Goal: Task Accomplishment & Management: Manage account settings

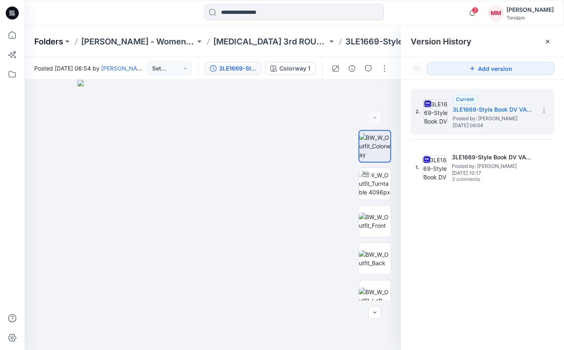
click at [44, 43] on p "Folders" at bounding box center [48, 41] width 29 height 11
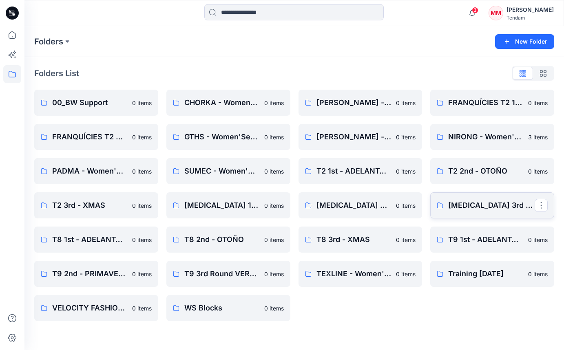
click at [474, 199] on link "[MEDICAL_DATA] 3rd - VERANO" at bounding box center [492, 206] width 124 height 26
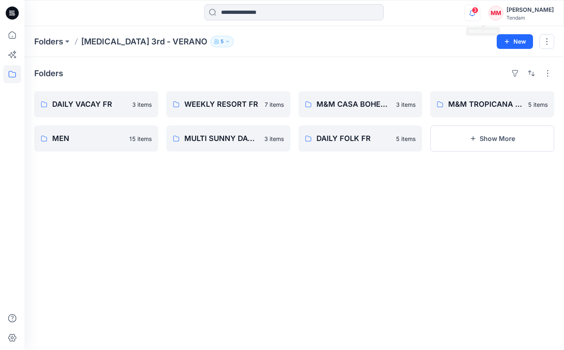
click at [479, 16] on icon "button" at bounding box center [473, 13] width 16 height 16
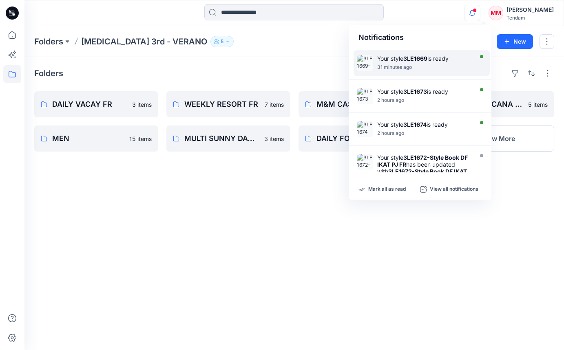
click at [424, 64] on div "Your style 3LE1669 is ready 31 minutes ago" at bounding box center [426, 63] width 98 height 16
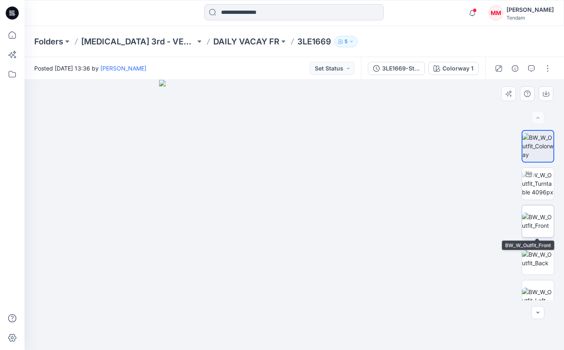
click at [550, 224] on img at bounding box center [538, 221] width 32 height 17
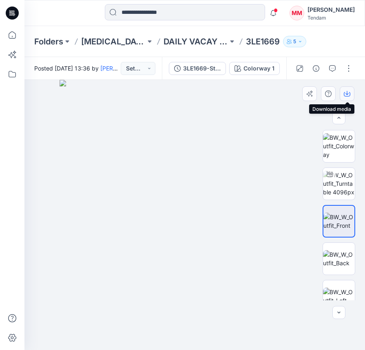
click at [342, 91] on button "button" at bounding box center [347, 93] width 15 height 15
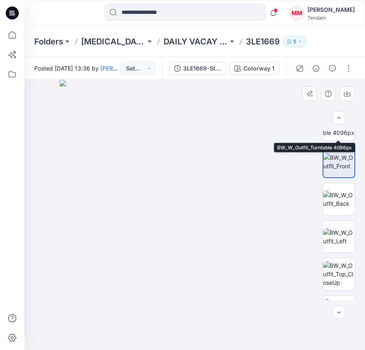
scroll to position [60, 0]
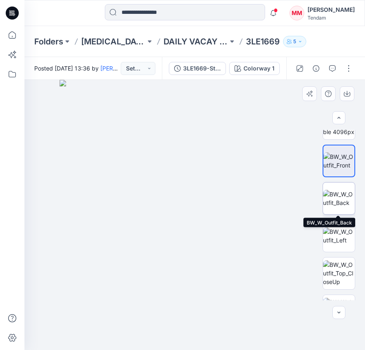
click at [346, 195] on img at bounding box center [339, 198] width 32 height 17
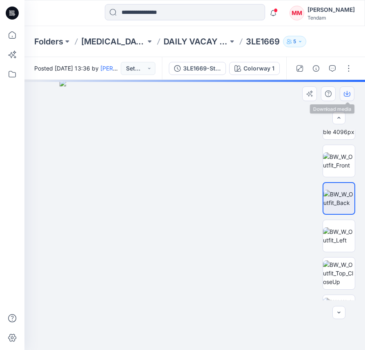
click at [349, 96] on icon "button" at bounding box center [347, 94] width 7 height 7
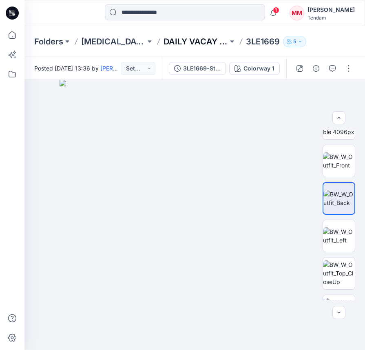
click at [193, 40] on p "DAILY VACAY FR" at bounding box center [196, 41] width 64 height 11
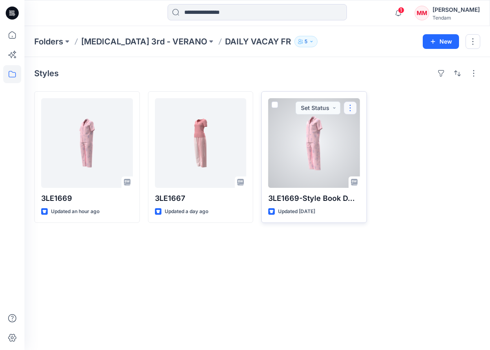
click at [354, 102] on button "button" at bounding box center [350, 108] width 13 height 13
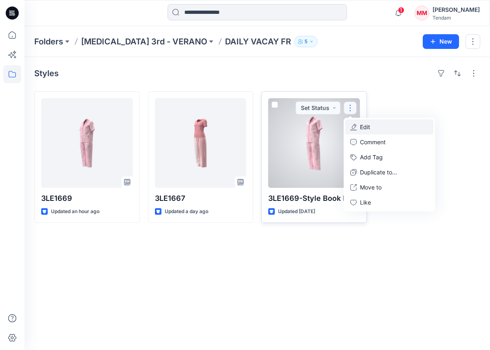
click at [381, 121] on button "Edit" at bounding box center [390, 127] width 88 height 15
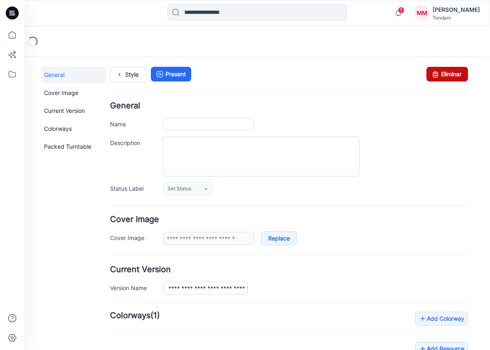
type input "**********"
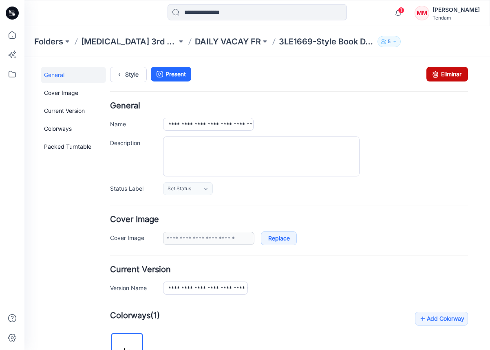
click at [463, 72] on link "Eliminar" at bounding box center [448, 74] width 42 height 15
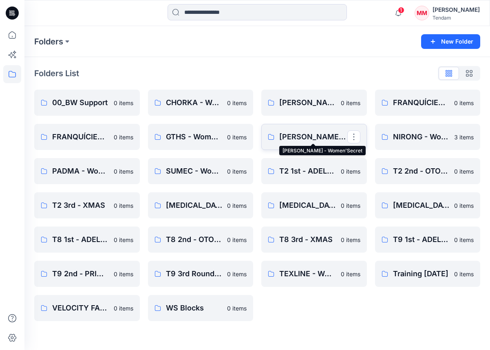
click at [310, 142] on p "[PERSON_NAME] - Women'Secret" at bounding box center [313, 136] width 68 height 11
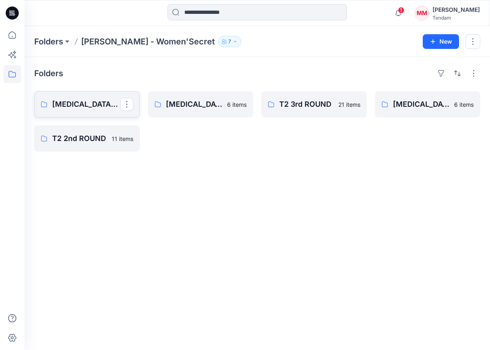
click at [90, 107] on p "[MEDICAL_DATA] 3rd ROUND" at bounding box center [86, 104] width 68 height 11
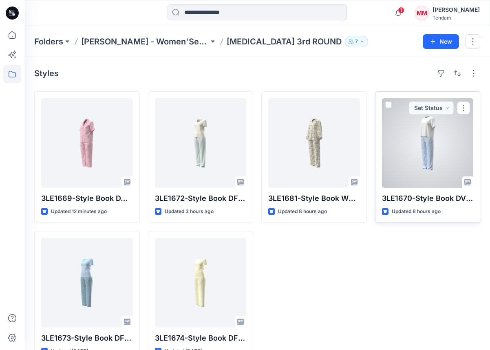
click at [444, 148] on div at bounding box center [428, 143] width 92 height 90
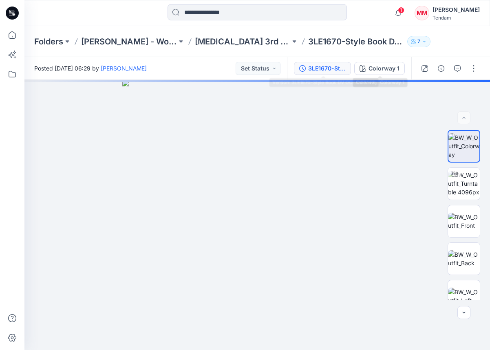
click at [334, 67] on div "3LE1670-Style Book DV OCEAN PJ FR" at bounding box center [327, 68] width 38 height 9
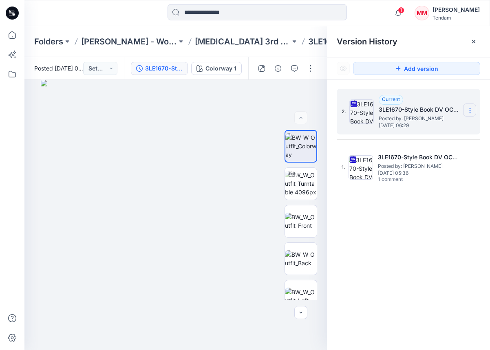
click at [475, 106] on section at bounding box center [470, 110] width 13 height 13
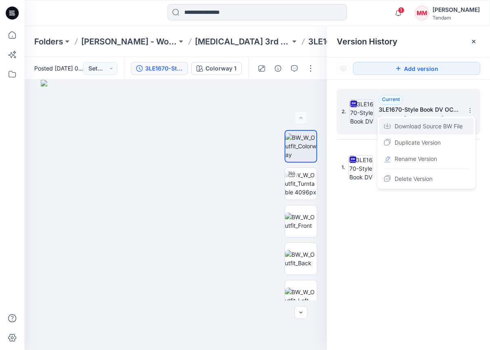
click at [458, 124] on span "Download Source BW File" at bounding box center [429, 127] width 68 height 10
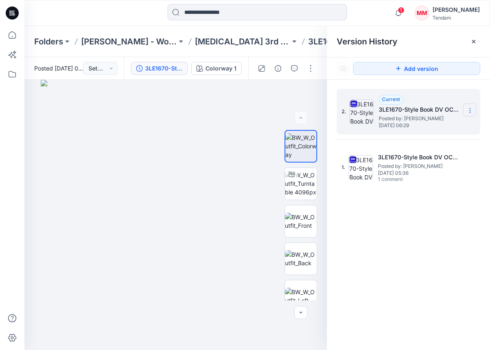
click at [470, 109] on icon at bounding box center [470, 109] width 0 height 0
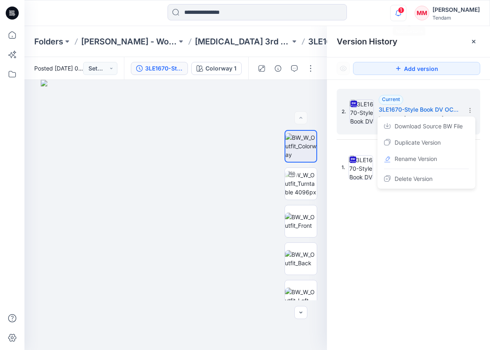
click at [406, 13] on icon "button" at bounding box center [399, 13] width 16 height 16
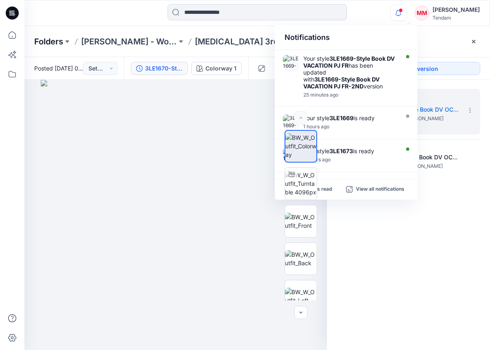
click at [50, 41] on p "Folders" at bounding box center [48, 41] width 29 height 11
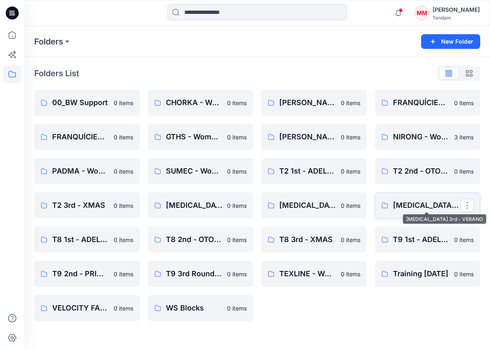
click at [408, 201] on p "[MEDICAL_DATA] 3rd - VERANO" at bounding box center [427, 205] width 68 height 11
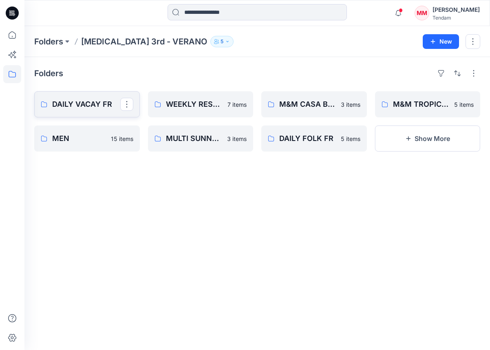
click at [100, 111] on link "DAILY VACAY FR" at bounding box center [87, 104] width 106 height 26
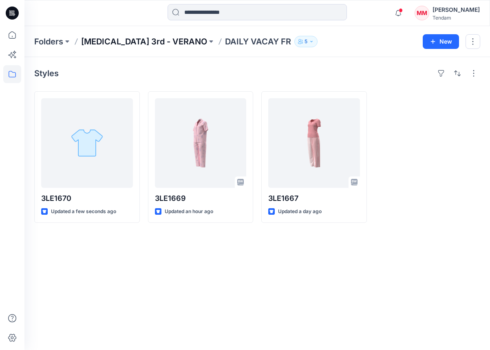
click at [126, 41] on p "T3 3rd - VERANO" at bounding box center [144, 41] width 126 height 11
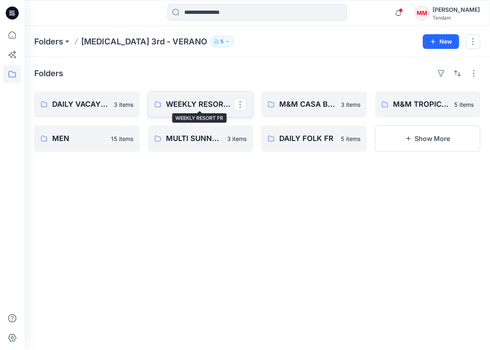
click at [181, 103] on p "WEEKLY RESORT FR" at bounding box center [200, 104] width 68 height 11
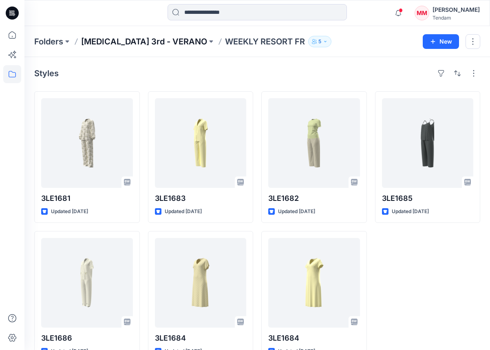
click at [97, 36] on p "T3 3rd - VERANO" at bounding box center [144, 41] width 126 height 11
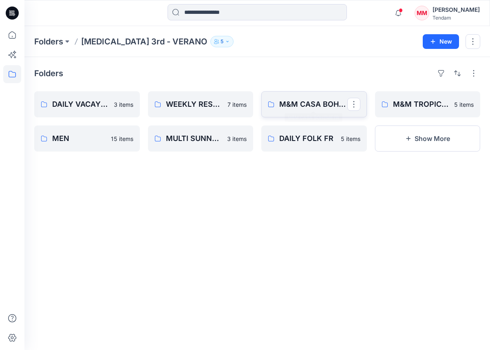
click at [291, 99] on p "M&M CASA BOHEME FR" at bounding box center [313, 104] width 68 height 11
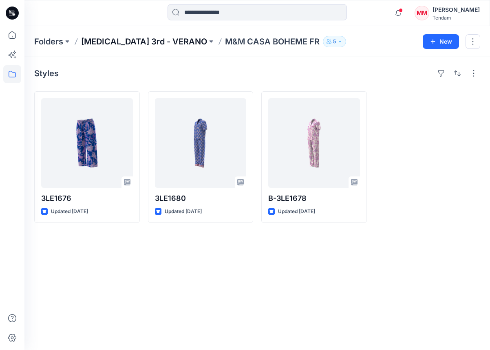
click at [128, 42] on p "T3 3rd - VERANO" at bounding box center [144, 41] width 126 height 11
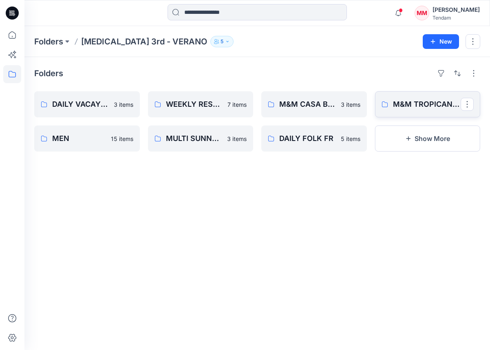
click at [420, 93] on link "M&M TROPICANA FR" at bounding box center [428, 104] width 106 height 26
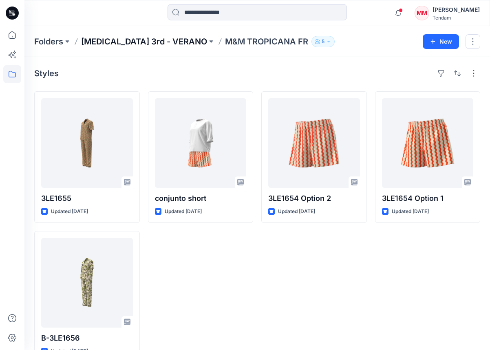
click at [107, 36] on p "T3 3rd - VERANO" at bounding box center [144, 41] width 126 height 11
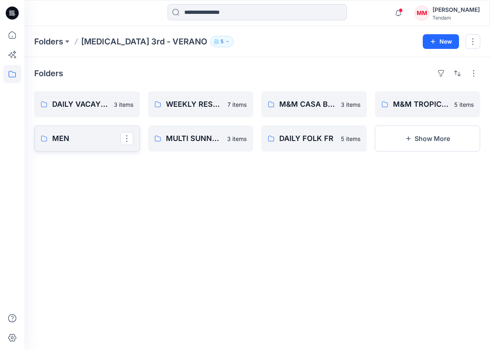
click at [86, 141] on p "MEN" at bounding box center [86, 138] width 68 height 11
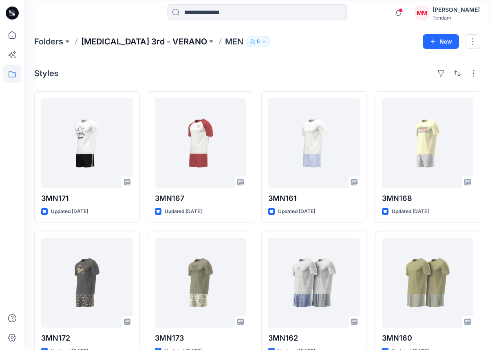
click at [131, 42] on p "T3 3rd - VERANO" at bounding box center [144, 41] width 126 height 11
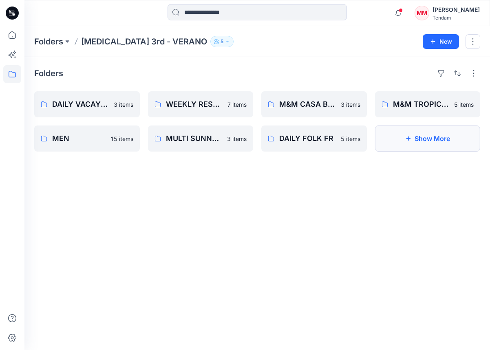
click at [407, 137] on icon "button" at bounding box center [408, 138] width 7 height 7
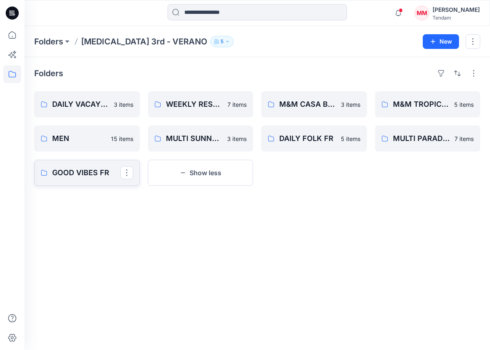
click at [99, 171] on p "GOOD VIBES FR" at bounding box center [86, 172] width 68 height 11
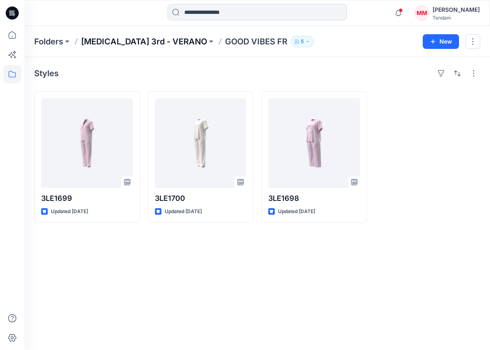
click at [140, 42] on p "T3 3rd - VERANO" at bounding box center [144, 41] width 126 height 11
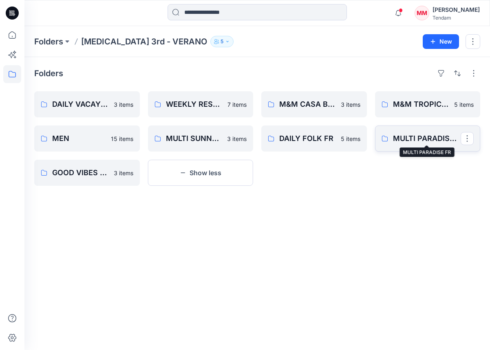
click at [412, 139] on p "MULTI PARADISE FR" at bounding box center [427, 138] width 68 height 11
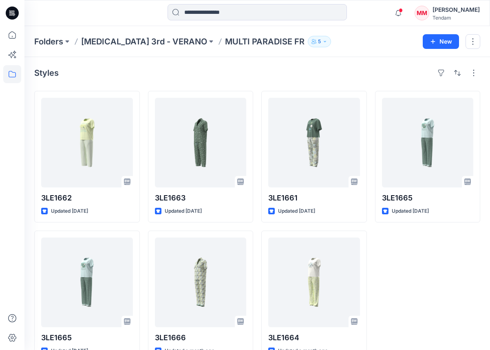
scroll to position [22, 0]
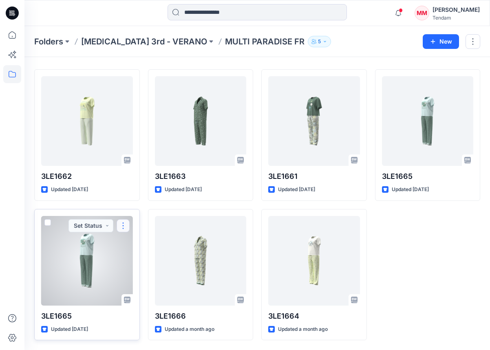
click at [122, 227] on button "button" at bounding box center [123, 226] width 13 height 13
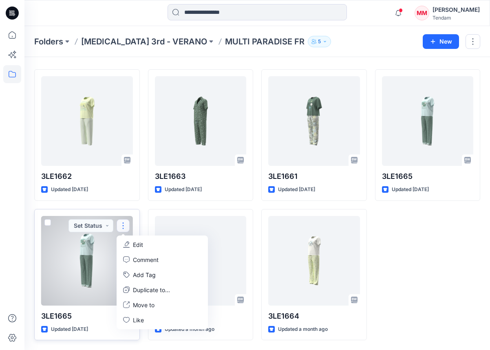
click at [150, 248] on button "Edit" at bounding box center [162, 244] width 88 height 15
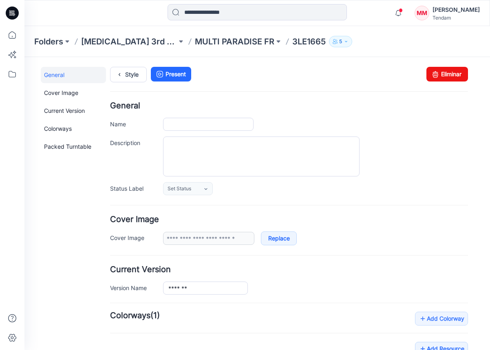
type input "*******"
type input "**********"
click at [445, 78] on link "Eliminar" at bounding box center [448, 74] width 42 height 15
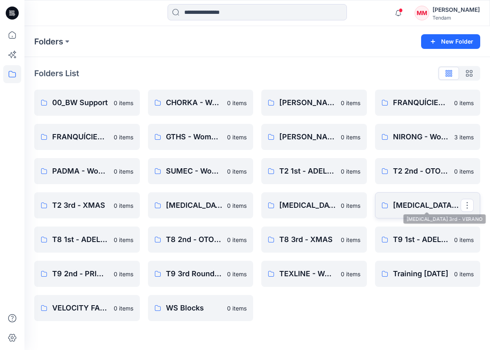
click at [422, 204] on p "[MEDICAL_DATA] 3rd - VERANO" at bounding box center [427, 205] width 68 height 11
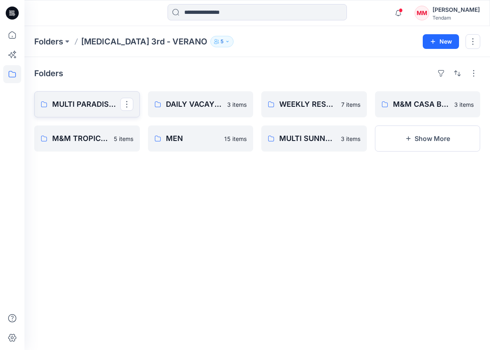
click at [99, 105] on p "MULTI PARADISE FR" at bounding box center [86, 104] width 68 height 11
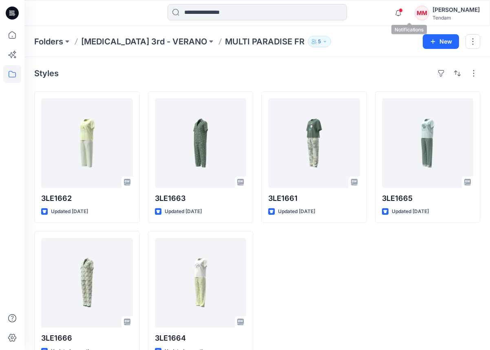
click at [403, 12] on span at bounding box center [401, 10] width 4 height 4
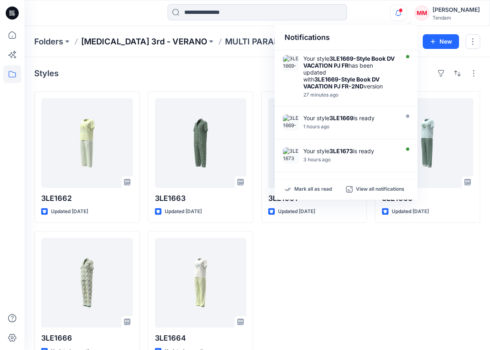
drag, startPoint x: 137, startPoint y: 54, endPoint x: 134, endPoint y: 41, distance: 13.8
click at [137, 54] on div "Folders T3 3rd - VERANO MULTI PARADISE FR 5 New" at bounding box center [257, 41] width 466 height 31
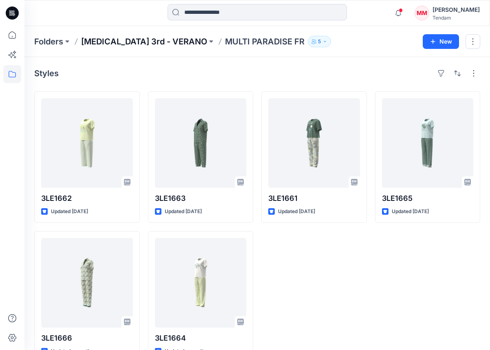
click at [134, 40] on p "[MEDICAL_DATA] 3rd - VERANO" at bounding box center [144, 41] width 126 height 11
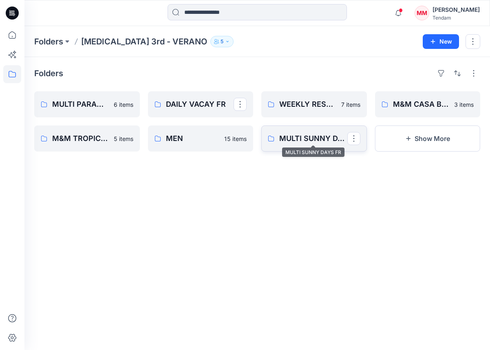
click at [286, 136] on p "MULTI SUNNY DAYS FR" at bounding box center [313, 138] width 68 height 11
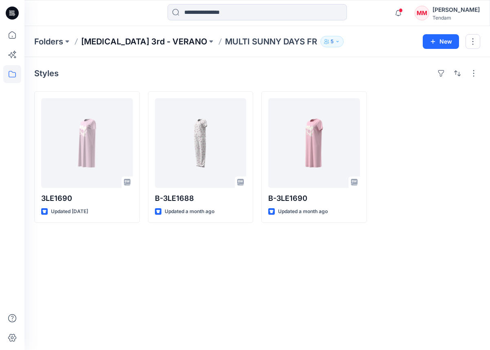
click at [139, 41] on p "[MEDICAL_DATA] 3rd - VERANO" at bounding box center [144, 41] width 126 height 11
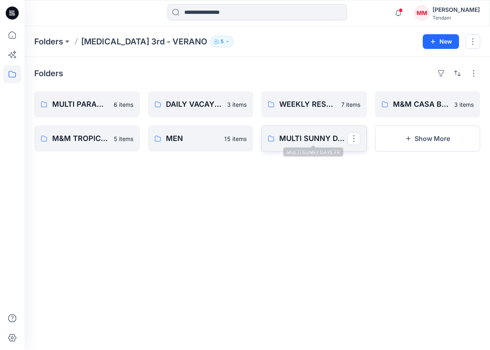
click at [306, 147] on link "MULTI SUNNY DAYS FR" at bounding box center [315, 139] width 106 height 26
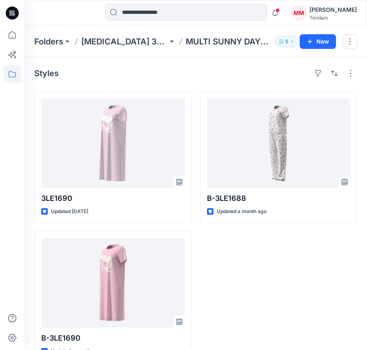
click at [52, 49] on div "Folders T3 3rd - VERANO MULTI SUNNY DAYS FR 5 New" at bounding box center [195, 41] width 342 height 31
click at [51, 45] on p "Folders" at bounding box center [48, 41] width 29 height 11
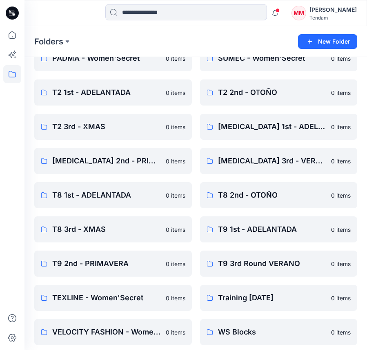
scroll to position [186, 0]
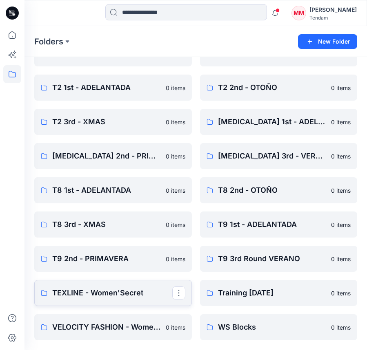
click at [110, 296] on p "TEXLINE - Women'Secret" at bounding box center [112, 293] width 120 height 11
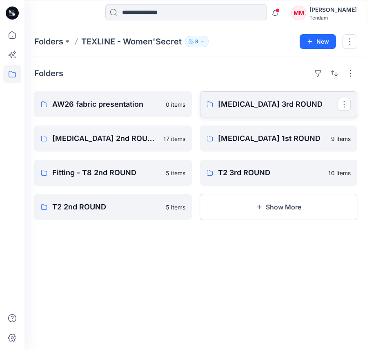
click at [236, 102] on p "[MEDICAL_DATA] 3rd ROUND" at bounding box center [278, 104] width 120 height 11
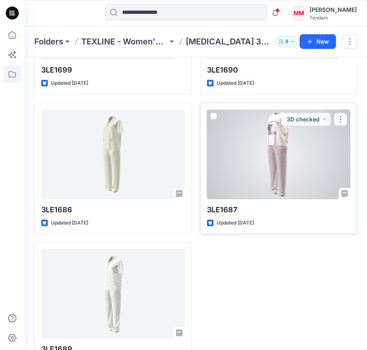
scroll to position [689, 0]
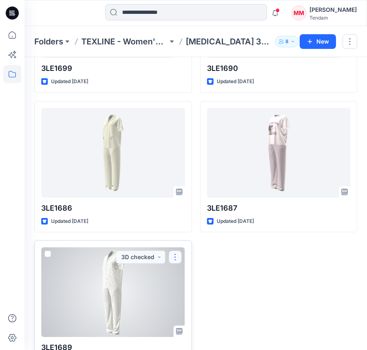
click at [175, 256] on button "button" at bounding box center [175, 257] width 13 height 13
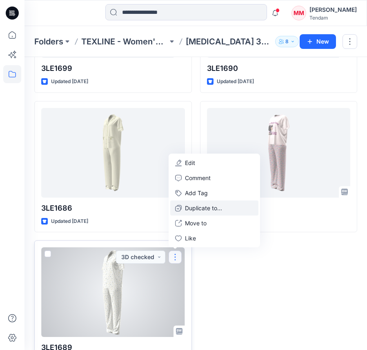
click at [217, 207] on p "Duplicate to..." at bounding box center [203, 208] width 37 height 9
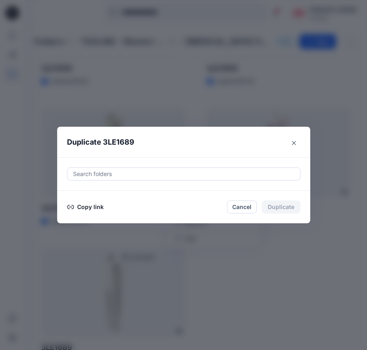
click at [189, 174] on div at bounding box center [183, 174] width 223 height 10
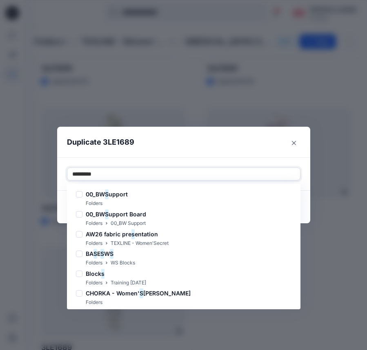
type input "**********"
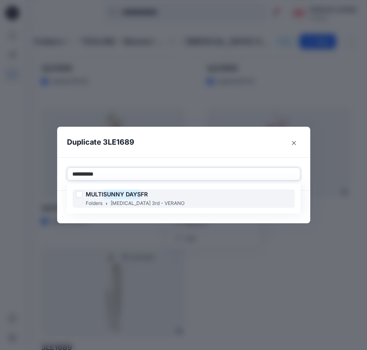
click at [115, 193] on mark "SUNNY DAYS" at bounding box center [122, 194] width 38 height 11
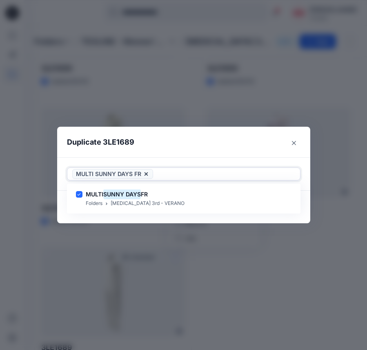
click at [217, 176] on div at bounding box center [225, 174] width 140 height 10
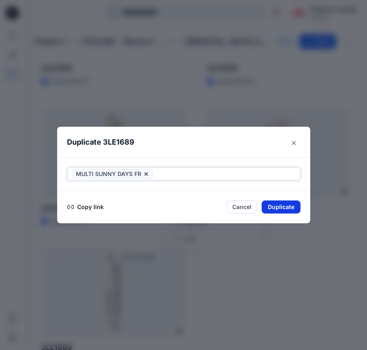
click at [284, 208] on button "Duplicate" at bounding box center [281, 207] width 39 height 13
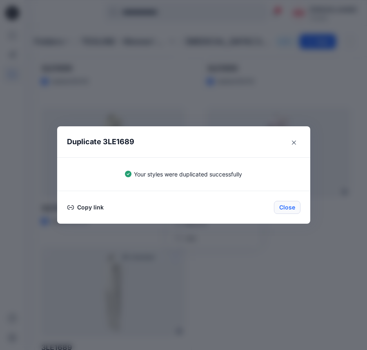
click at [284, 211] on button "Close" at bounding box center [287, 207] width 27 height 13
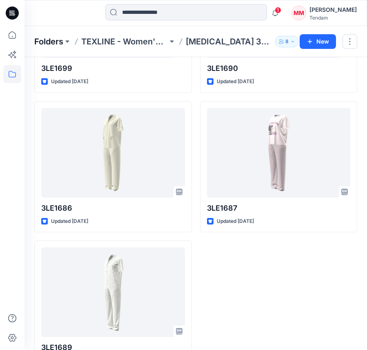
click at [59, 46] on p "Folders" at bounding box center [48, 41] width 29 height 11
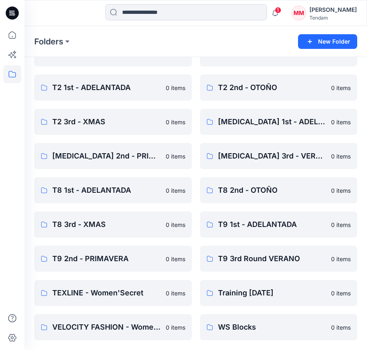
scroll to position [186, 0]
click at [256, 158] on p "[MEDICAL_DATA] 3rd - VERANO" at bounding box center [278, 156] width 120 height 11
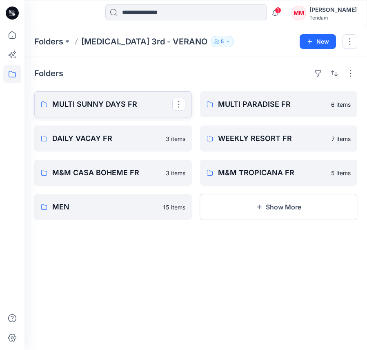
click at [120, 103] on p "MULTI SUNNY DAYS FR" at bounding box center [112, 104] width 120 height 11
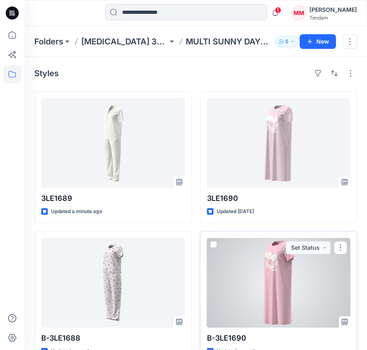
scroll to position [22, 0]
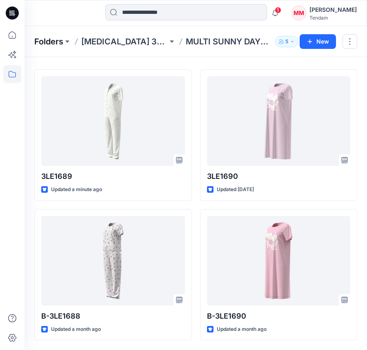
click at [44, 41] on p "Folders" at bounding box center [48, 41] width 29 height 11
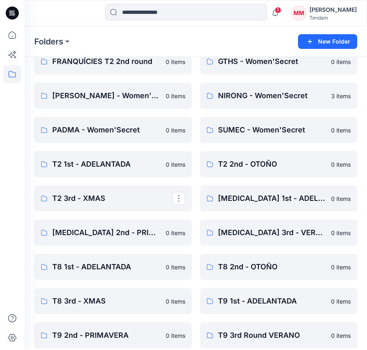
scroll to position [186, 0]
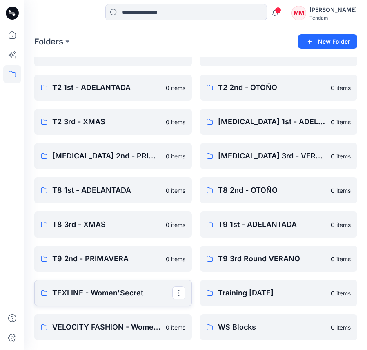
click at [120, 301] on link "TEXLINE - Women'Secret" at bounding box center [112, 293] width 157 height 26
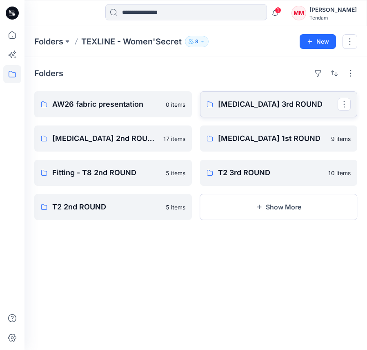
click at [229, 103] on p "T3 3rd ROUND" at bounding box center [278, 104] width 120 height 11
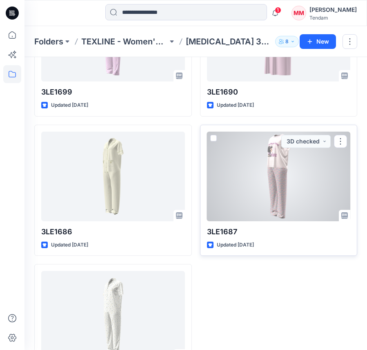
scroll to position [671, 0]
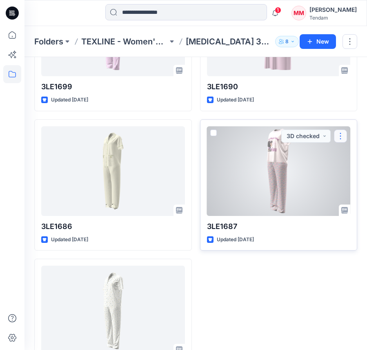
click at [337, 138] on button "button" at bounding box center [340, 136] width 13 height 13
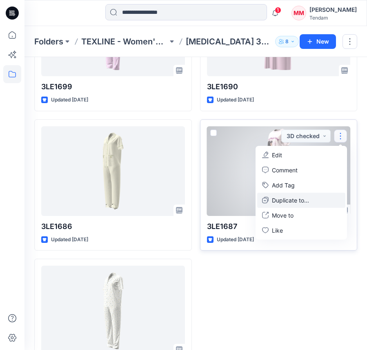
click at [302, 197] on p "Duplicate to..." at bounding box center [290, 200] width 37 height 9
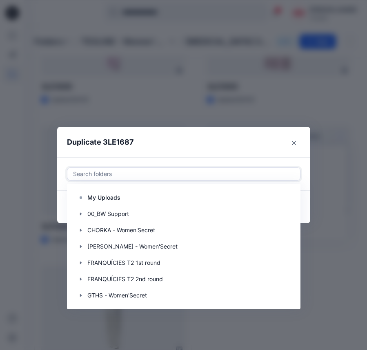
click at [204, 173] on div at bounding box center [183, 174] width 223 height 10
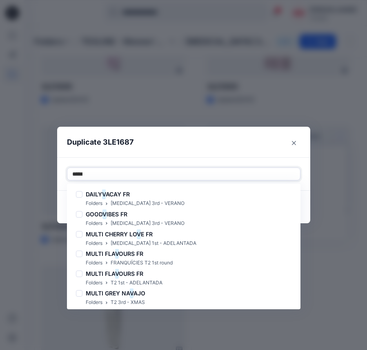
type input "******"
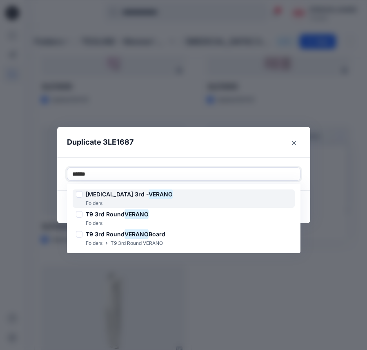
click at [193, 201] on div "T3 3rd - VERANO Folders" at bounding box center [184, 199] width 222 height 18
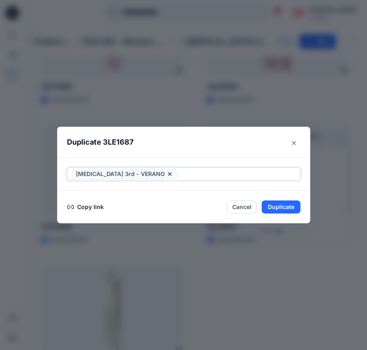
click at [194, 174] on div at bounding box center [236, 174] width 117 height 10
click at [277, 202] on button "Duplicate" at bounding box center [281, 207] width 39 height 13
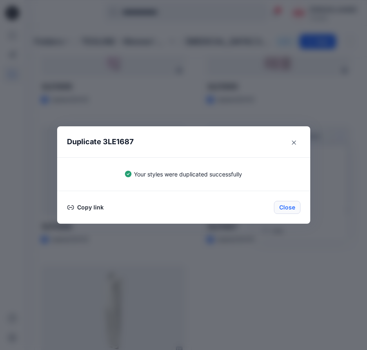
click at [283, 208] on button "Close" at bounding box center [287, 207] width 27 height 13
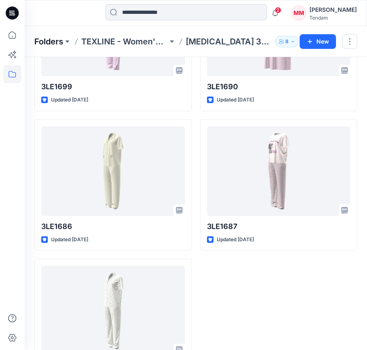
click at [48, 41] on p "Folders" at bounding box center [48, 41] width 29 height 11
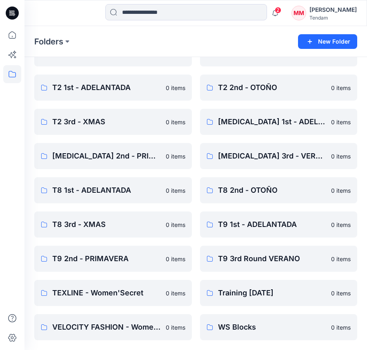
scroll to position [186, 0]
click at [260, 160] on p "T3 3rd - VERANO" at bounding box center [278, 156] width 120 height 11
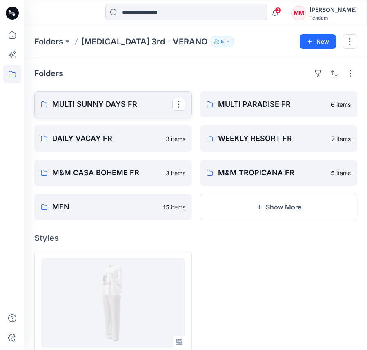
click at [83, 101] on p "MULTI SUNNY DAYS FR" at bounding box center [112, 104] width 120 height 11
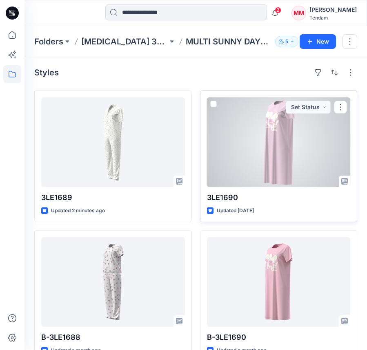
scroll to position [22, 0]
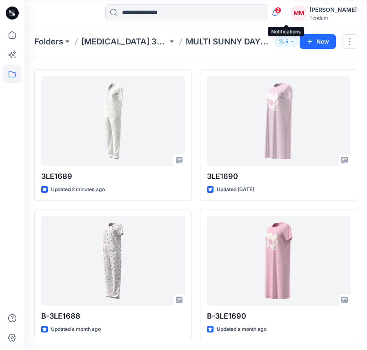
click at [283, 15] on icon "button" at bounding box center [275, 13] width 16 height 16
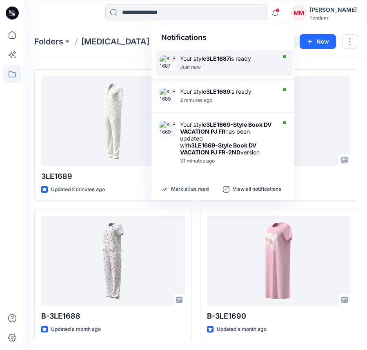
click at [245, 67] on div "Just now" at bounding box center [227, 67] width 94 height 6
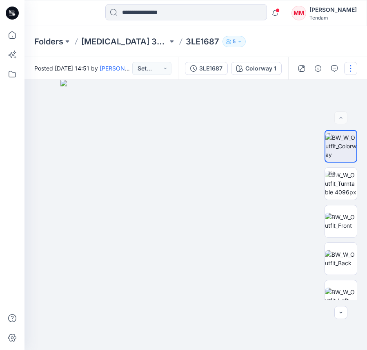
click at [352, 69] on button "button" at bounding box center [350, 68] width 13 height 13
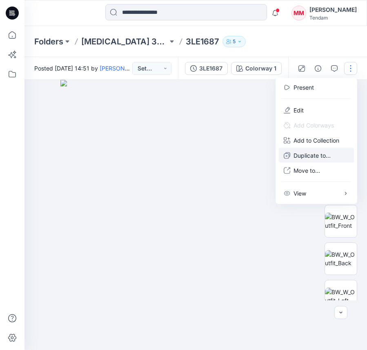
click at [318, 156] on p "Duplicate to..." at bounding box center [311, 155] width 37 height 9
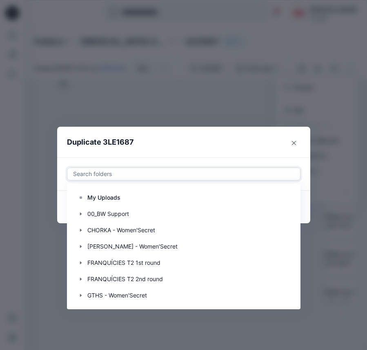
click at [138, 169] on div at bounding box center [183, 174] width 223 height 10
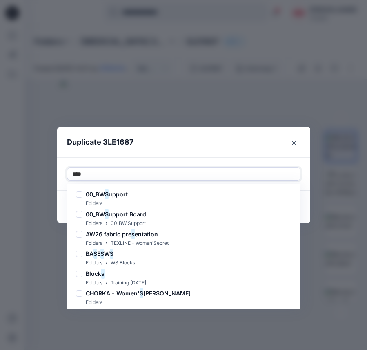
type input "*****"
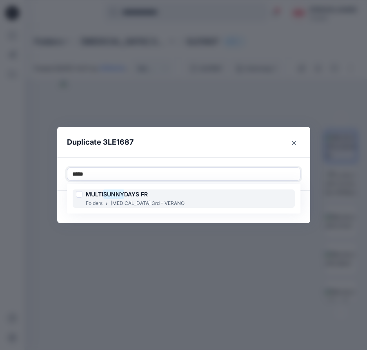
click at [159, 197] on div "MULTI SUNNY DAYS FR Folders T3 3rd - VERANO" at bounding box center [184, 199] width 222 height 18
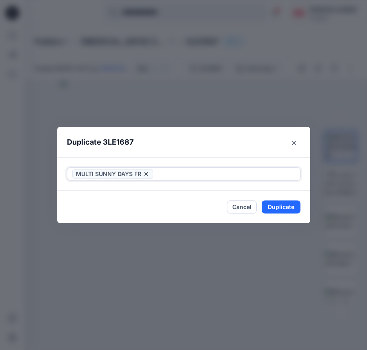
click at [183, 175] on div at bounding box center [225, 174] width 140 height 10
click at [277, 208] on button "Duplicate" at bounding box center [281, 207] width 39 height 13
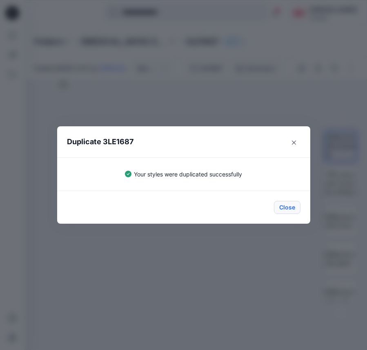
click at [288, 206] on button "Close" at bounding box center [287, 207] width 27 height 13
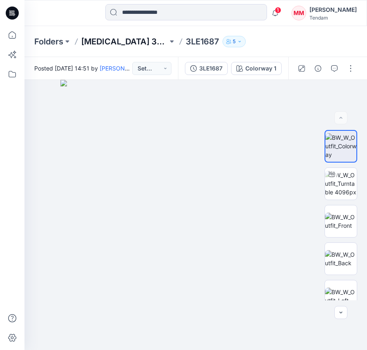
click at [124, 44] on p "T3 3rd - VERANO" at bounding box center [124, 41] width 86 height 11
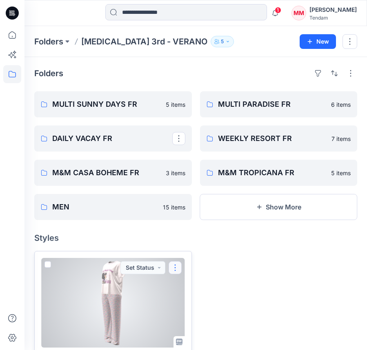
click at [176, 266] on button "button" at bounding box center [175, 268] width 13 height 13
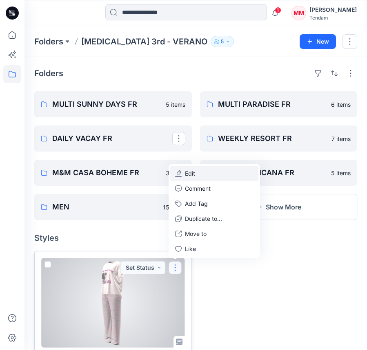
click at [213, 173] on button "Edit" at bounding box center [214, 173] width 88 height 15
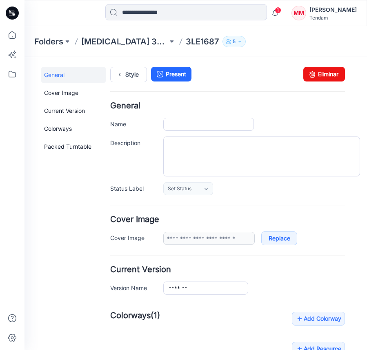
type input "*******"
type input "**********"
click at [324, 71] on link "Eliminar" at bounding box center [324, 74] width 42 height 15
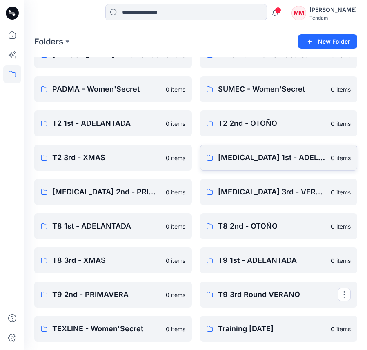
scroll to position [166, 0]
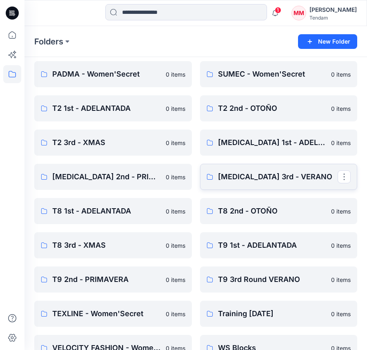
click at [262, 174] on p "[MEDICAL_DATA] 3rd - VERANO" at bounding box center [278, 176] width 120 height 11
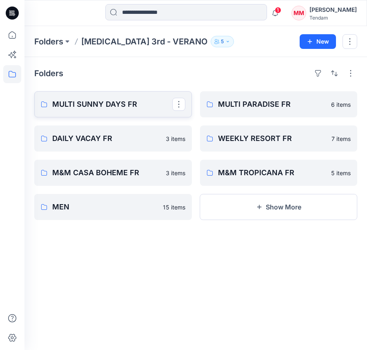
click at [127, 115] on link "MULTI SUNNY DAYS FR" at bounding box center [112, 104] width 157 height 26
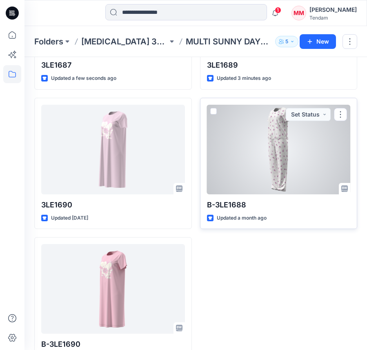
scroll to position [140, 0]
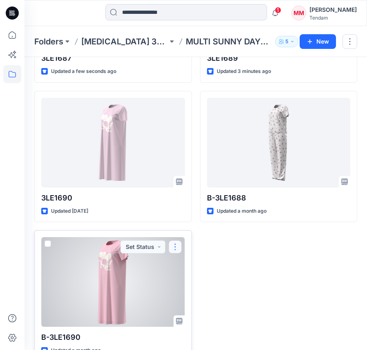
click at [175, 247] on button "button" at bounding box center [175, 247] width 13 height 13
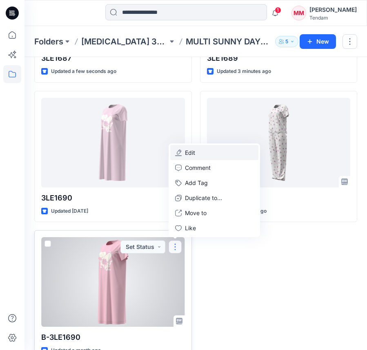
click at [203, 152] on button "Edit" at bounding box center [214, 152] width 88 height 15
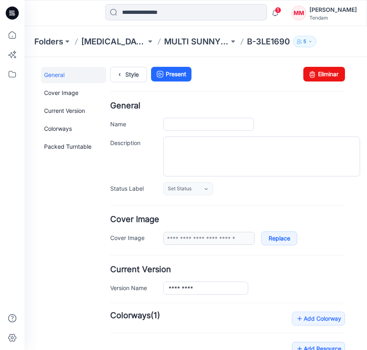
type input "*********"
type input "**********"
click at [317, 75] on link "Eliminar" at bounding box center [324, 74] width 42 height 15
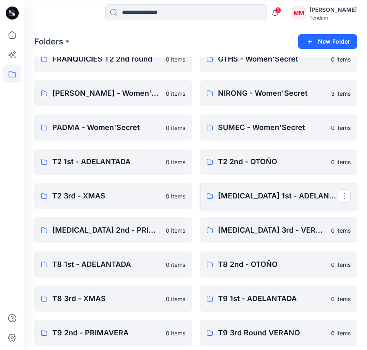
scroll to position [186, 0]
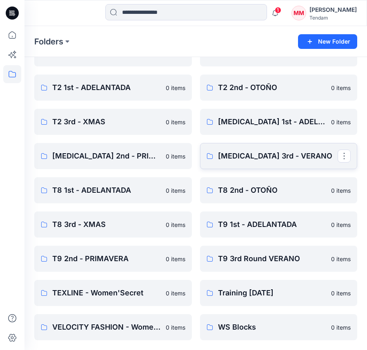
click at [257, 162] on link "[MEDICAL_DATA] 3rd - VERANO" at bounding box center [278, 156] width 157 height 26
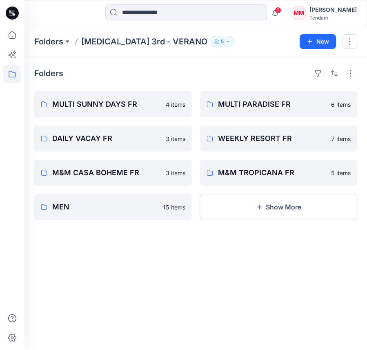
drag, startPoint x: 321, startPoint y: 122, endPoint x: 313, endPoint y: 120, distance: 7.6
click at [321, 122] on div "MULTI PARADISE FR 6 items WEEKLY RESORT FR 7 items M&M TROPICANA FR 5 items Sho…" at bounding box center [278, 155] width 157 height 129
click at [308, 117] on link "MULTI PARADISE FR 6 items" at bounding box center [278, 104] width 157 height 26
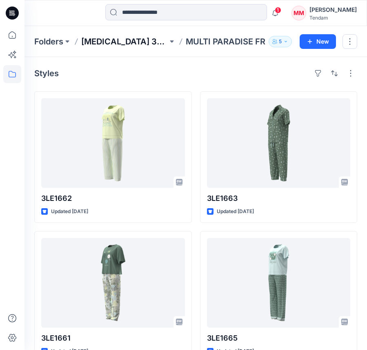
click at [131, 40] on p "[MEDICAL_DATA] 3rd - VERANO" at bounding box center [124, 41] width 86 height 11
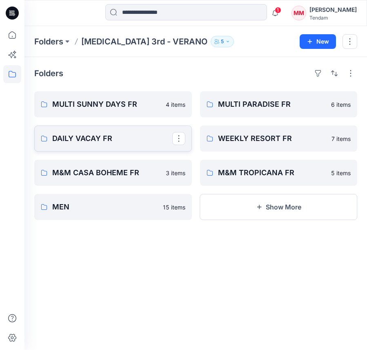
click at [103, 129] on link "DAILY VACAY FR" at bounding box center [112, 139] width 157 height 26
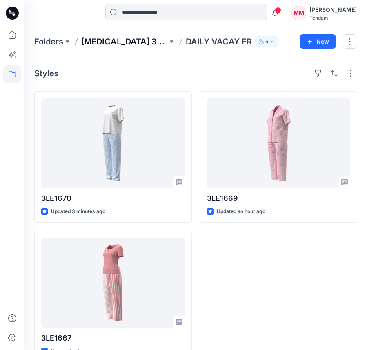
click at [102, 42] on p "[MEDICAL_DATA] 3rd - VERANO" at bounding box center [124, 41] width 86 height 11
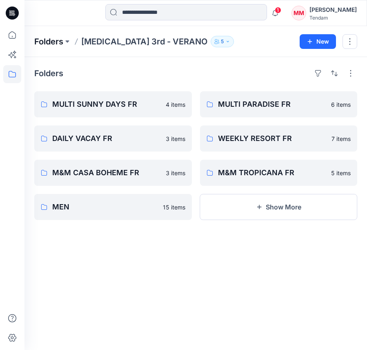
click at [44, 36] on p "Folders" at bounding box center [48, 41] width 29 height 11
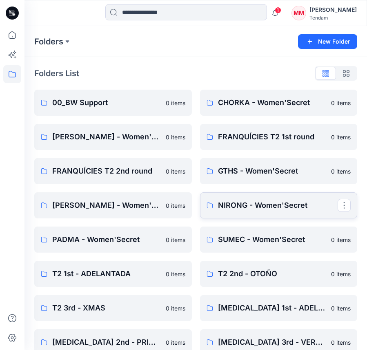
scroll to position [186, 0]
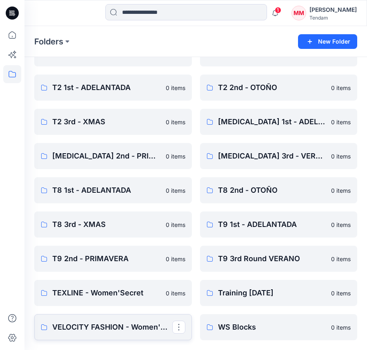
click at [142, 323] on p "VELOCITY FASHION - Women'Secret" at bounding box center [112, 327] width 120 height 11
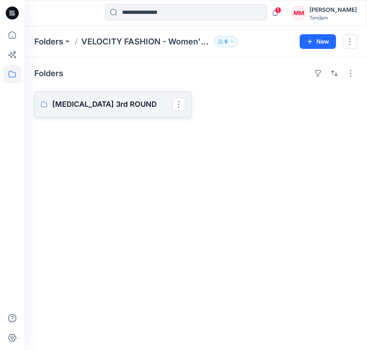
click at [120, 114] on link "[MEDICAL_DATA] 3rd ROUND" at bounding box center [112, 104] width 157 height 26
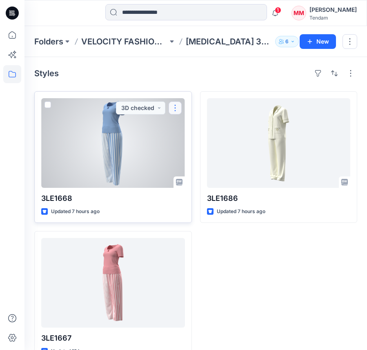
click at [176, 105] on button "button" at bounding box center [175, 108] width 13 height 13
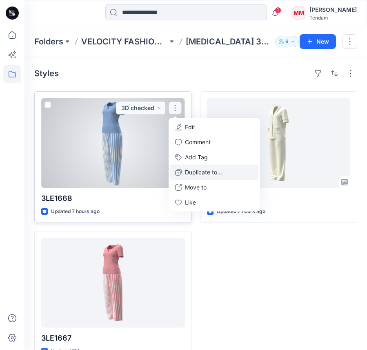
click at [204, 177] on button "Duplicate to..." at bounding box center [214, 172] width 88 height 15
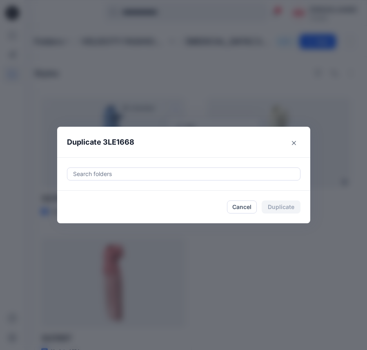
click at [145, 178] on div at bounding box center [183, 174] width 223 height 10
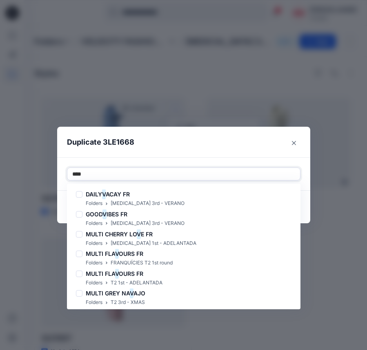
type input "*****"
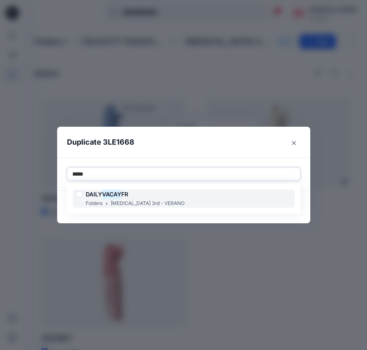
click at [170, 201] on div "DAILY VACAY FR Folders T3 3rd - VERANO" at bounding box center [184, 199] width 222 height 18
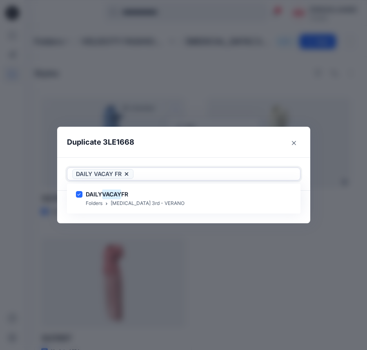
click at [159, 171] on div at bounding box center [215, 174] width 160 height 10
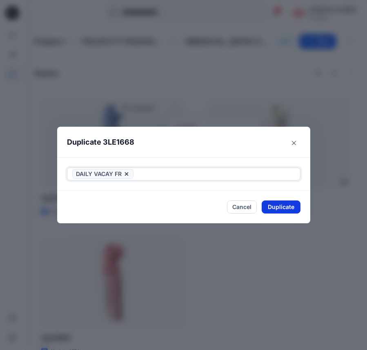
click at [270, 205] on button "Duplicate" at bounding box center [281, 207] width 39 height 13
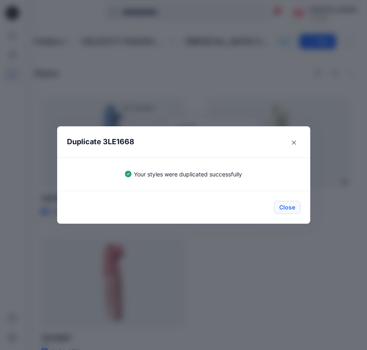
click at [291, 207] on button "Close" at bounding box center [287, 207] width 27 height 13
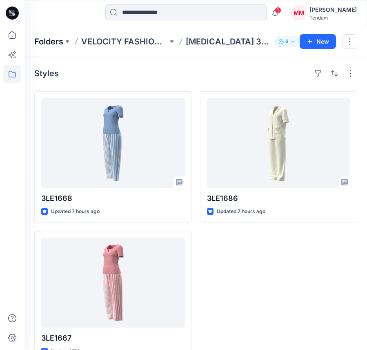
click at [53, 43] on p "Folders" at bounding box center [48, 41] width 29 height 11
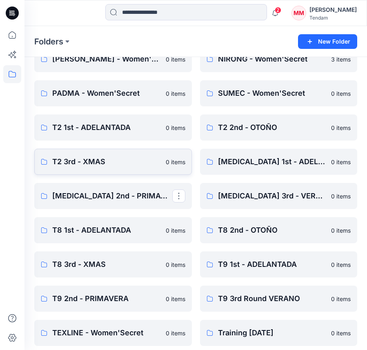
scroll to position [186, 0]
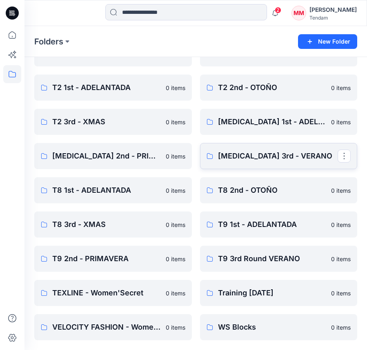
click at [272, 161] on p "[MEDICAL_DATA] 3rd - VERANO" at bounding box center [278, 156] width 120 height 11
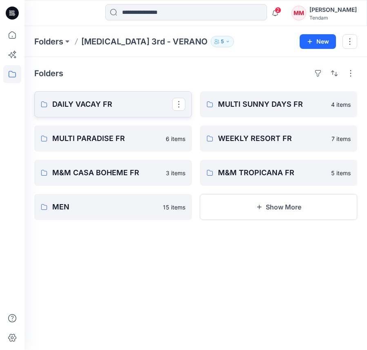
click at [133, 108] on p "DAILY VACAY FR" at bounding box center [112, 104] width 120 height 11
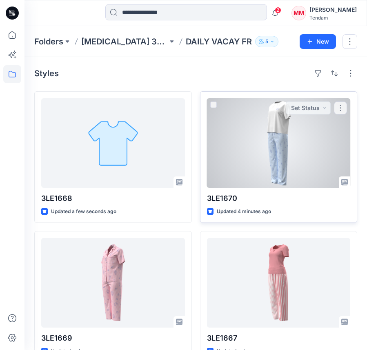
click at [250, 148] on div at bounding box center [279, 143] width 144 height 90
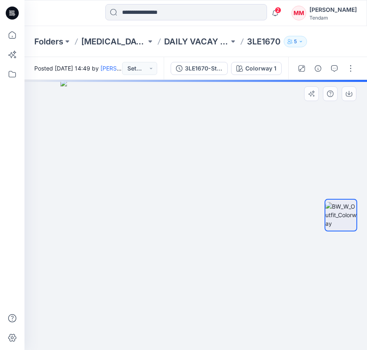
click at [339, 169] on div at bounding box center [340, 215] width 33 height 171
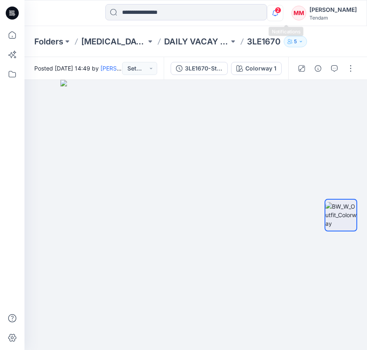
click at [283, 14] on icon "button" at bounding box center [275, 13] width 16 height 16
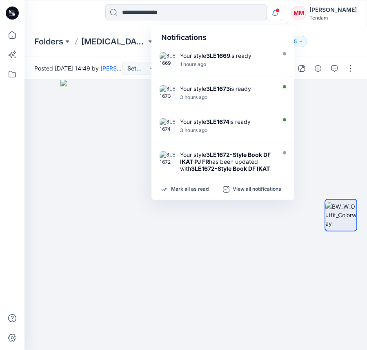
scroll to position [212, 0]
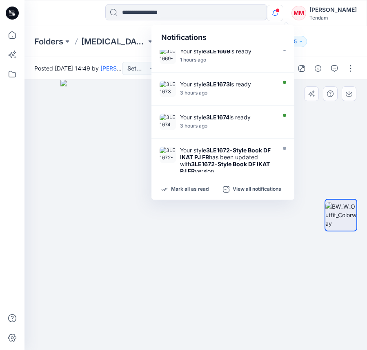
drag, startPoint x: 331, startPoint y: 124, endPoint x: 254, endPoint y: 93, distance: 83.1
click at [331, 124] on div at bounding box center [195, 215] width 342 height 271
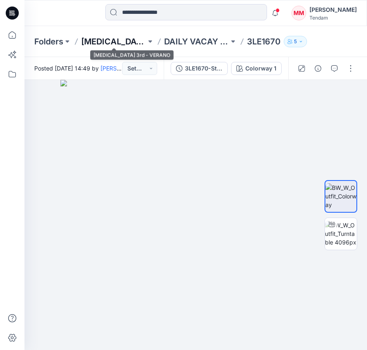
click at [128, 45] on p "[MEDICAL_DATA] 3rd - VERANO" at bounding box center [113, 41] width 65 height 11
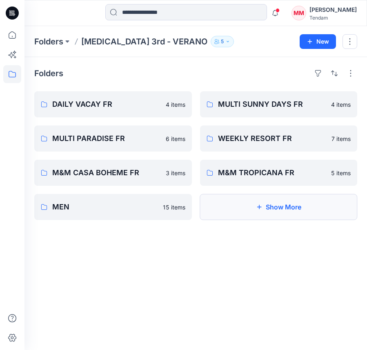
click at [268, 206] on button "Show More" at bounding box center [278, 207] width 157 height 26
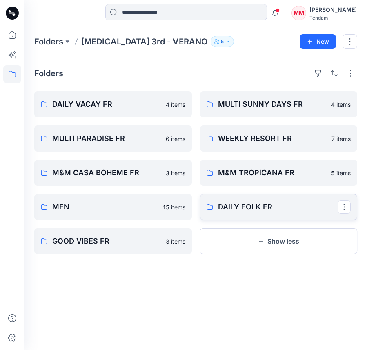
click at [261, 210] on p "DAILY FOLK FR" at bounding box center [278, 207] width 120 height 11
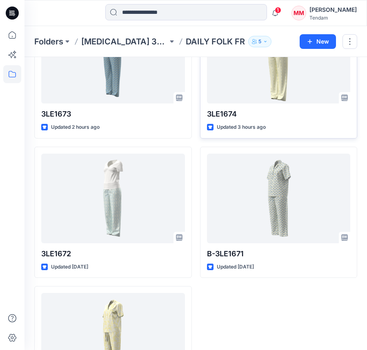
scroll to position [85, 0]
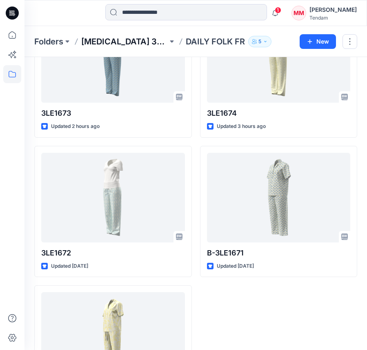
click at [132, 42] on p "[MEDICAL_DATA] 3rd - VERANO" at bounding box center [124, 41] width 86 height 11
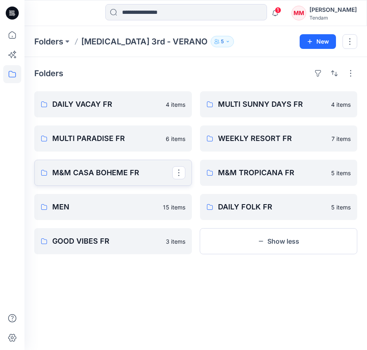
click at [111, 172] on p "M&M CASA BOHEME FR" at bounding box center [112, 172] width 120 height 11
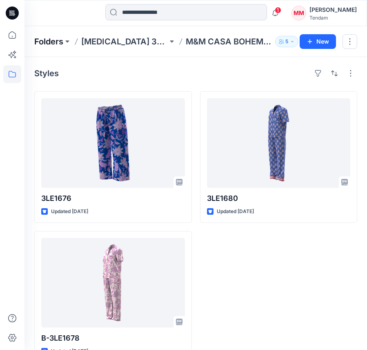
click at [59, 42] on p "Folders" at bounding box center [48, 41] width 29 height 11
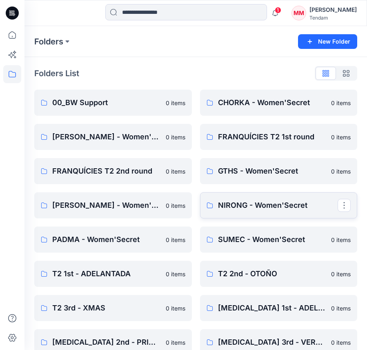
click at [248, 201] on p "NIRONG - Women'Secret" at bounding box center [278, 205] width 120 height 11
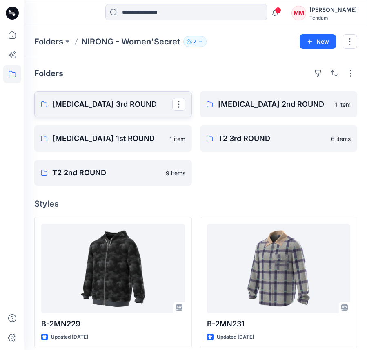
click at [124, 111] on link "[MEDICAL_DATA] 3rd ROUND" at bounding box center [112, 104] width 157 height 26
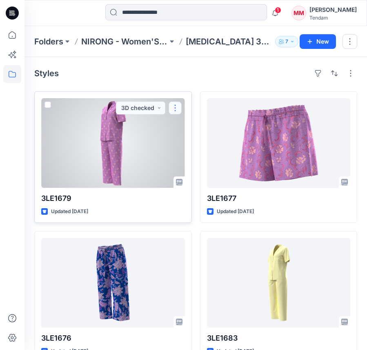
click at [174, 109] on button "button" at bounding box center [175, 108] width 13 height 13
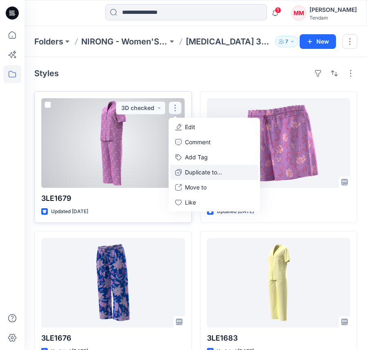
click at [202, 172] on p "Duplicate to..." at bounding box center [203, 172] width 37 height 9
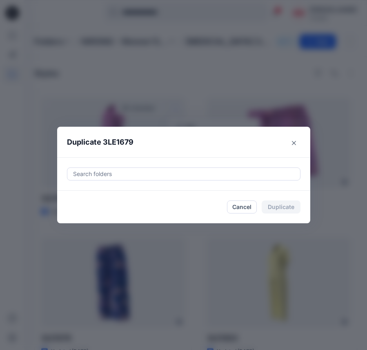
click at [155, 171] on div at bounding box center [183, 174] width 223 height 10
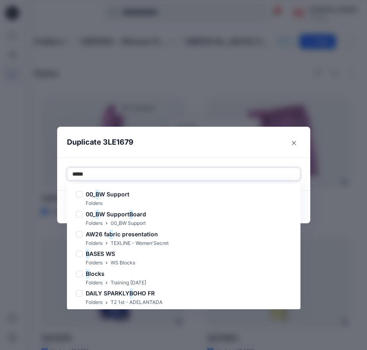
type input "******"
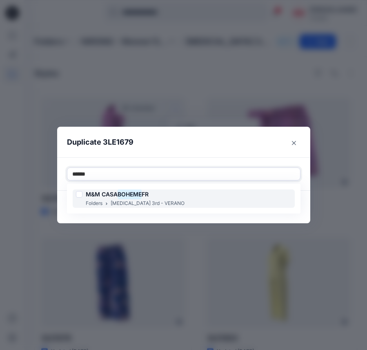
click at [169, 200] on div "M&M CASA BOHEME FR Folders [MEDICAL_DATA] 3rd - VERANO" at bounding box center [184, 199] width 222 height 18
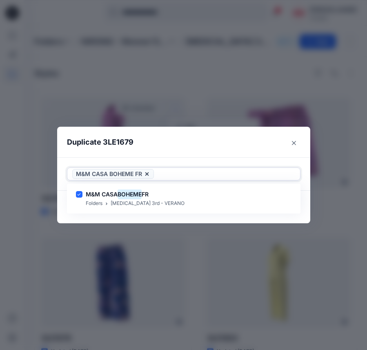
click at [186, 173] on div at bounding box center [225, 174] width 140 height 10
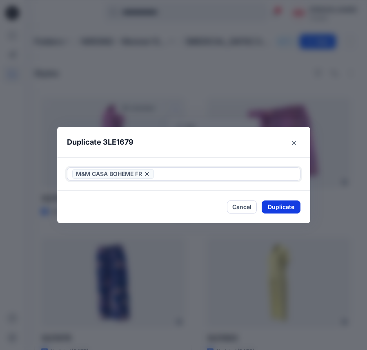
click at [273, 207] on button "Duplicate" at bounding box center [281, 207] width 39 height 13
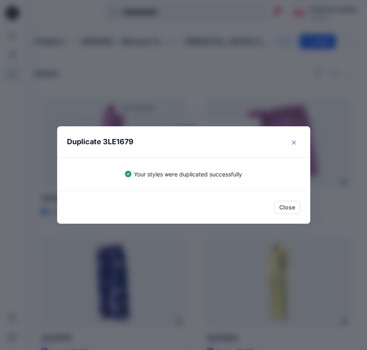
click at [292, 141] on icon "Close" at bounding box center [294, 143] width 4 height 4
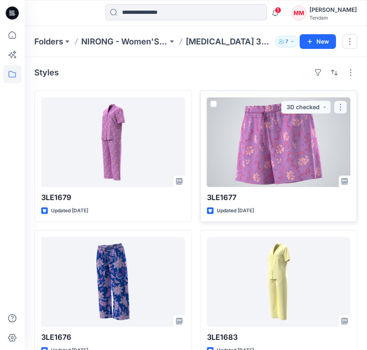
click at [341, 104] on button "button" at bounding box center [340, 107] width 13 height 13
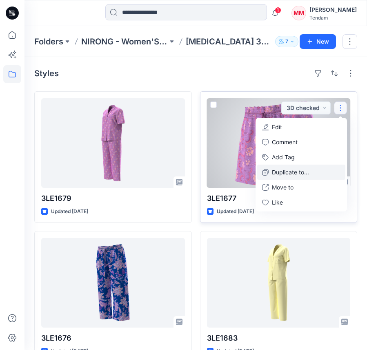
click at [296, 171] on p "Duplicate to..." at bounding box center [290, 172] width 37 height 9
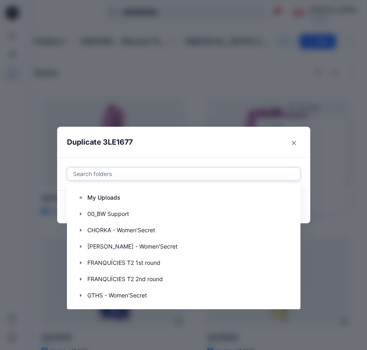
click at [174, 171] on div at bounding box center [183, 174] width 223 height 10
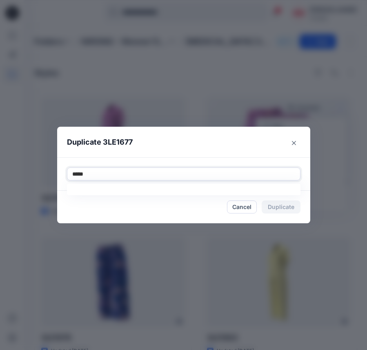
type input "******"
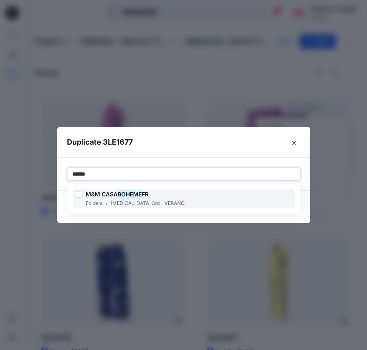
click at [157, 204] on div "M&M CASA BOHEME FR Folders [MEDICAL_DATA] 3rd - VERANO" at bounding box center [184, 199] width 222 height 18
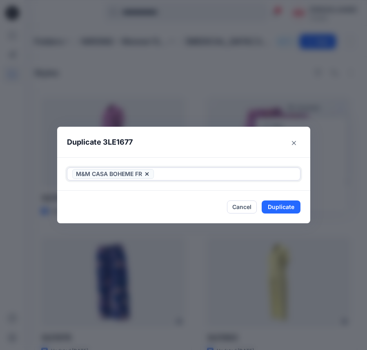
click at [190, 171] on div at bounding box center [225, 174] width 140 height 10
click at [276, 206] on button "Duplicate" at bounding box center [281, 207] width 39 height 13
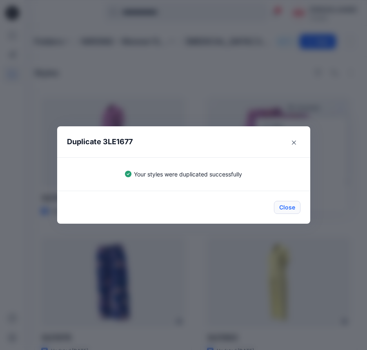
click at [286, 207] on button "Close" at bounding box center [287, 207] width 27 height 13
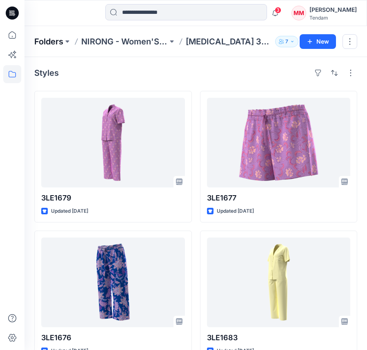
click at [49, 40] on p "Folders" at bounding box center [48, 41] width 29 height 11
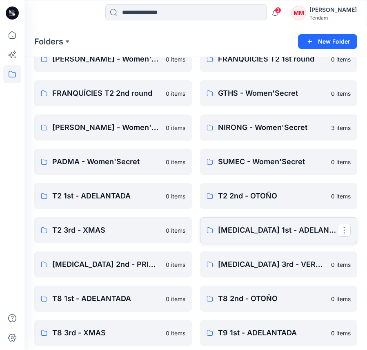
scroll to position [80, 0]
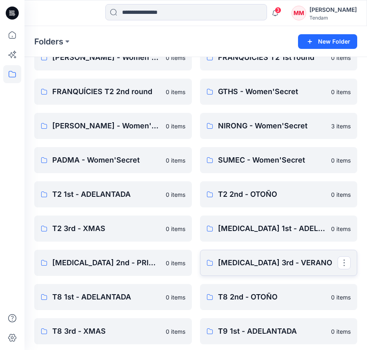
click at [230, 256] on link "[MEDICAL_DATA] 3rd - VERANO" at bounding box center [278, 263] width 157 height 26
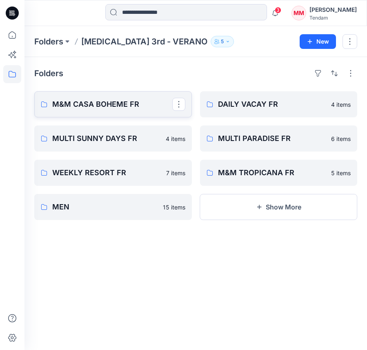
click at [131, 93] on link "M&M CASA BOHEME FR" at bounding box center [112, 104] width 157 height 26
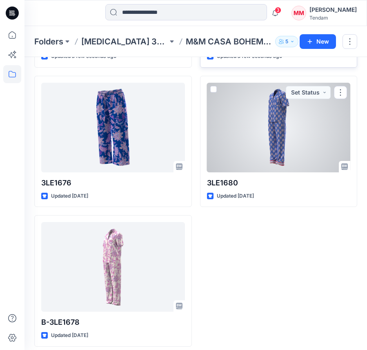
scroll to position [157, 0]
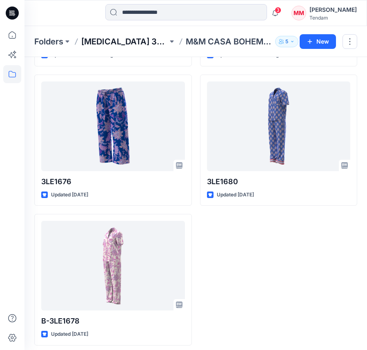
click at [118, 42] on p "[MEDICAL_DATA] 3rd - VERANO" at bounding box center [124, 41] width 86 height 11
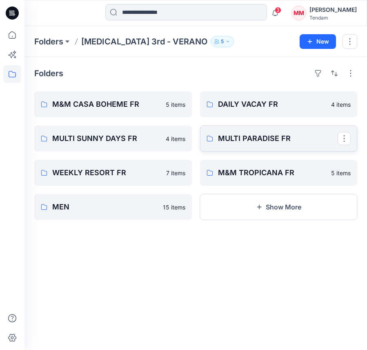
click at [246, 138] on p "MULTI PARADISE FR" at bounding box center [278, 138] width 120 height 11
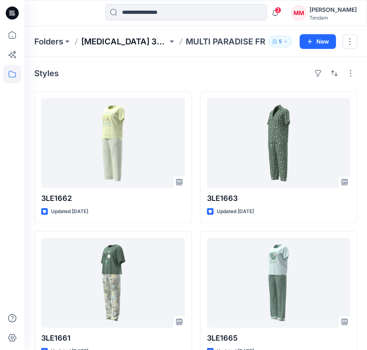
click at [114, 40] on p "[MEDICAL_DATA] 3rd - VERANO" at bounding box center [124, 41] width 86 height 11
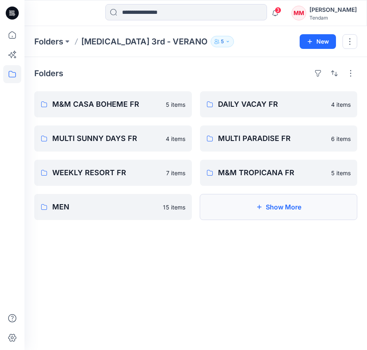
click at [246, 206] on button "Show More" at bounding box center [278, 207] width 157 height 26
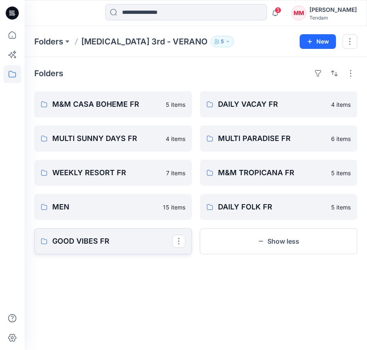
click at [131, 243] on p "GOOD VIBES FR" at bounding box center [112, 241] width 120 height 11
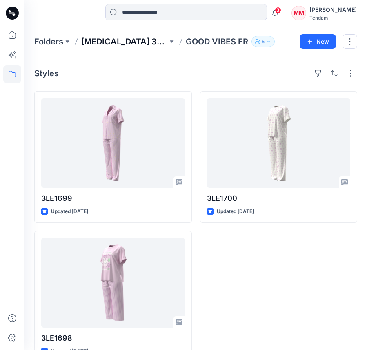
click at [134, 45] on p "[MEDICAL_DATA] 3rd - VERANO" at bounding box center [124, 41] width 86 height 11
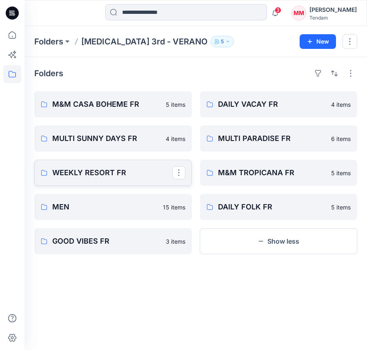
click at [104, 173] on p "WEEKLY RESORT FR" at bounding box center [112, 172] width 120 height 11
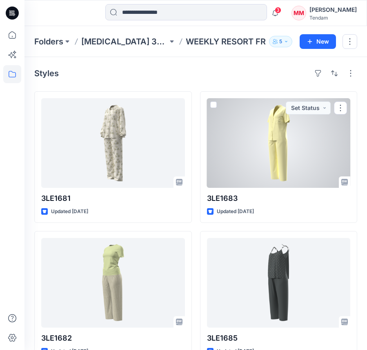
scroll to position [225, 0]
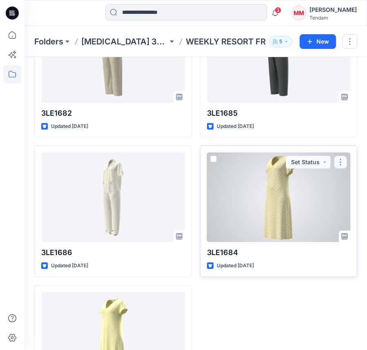
click at [342, 160] on button "button" at bounding box center [340, 162] width 13 height 13
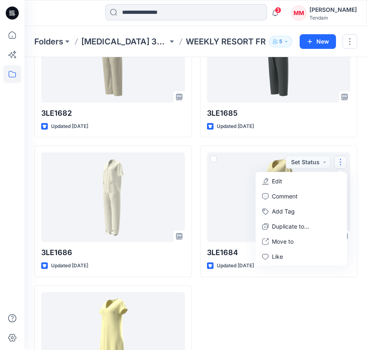
click at [287, 294] on div "3LE1683 Updated [DATE] 3LE1685 Updated [DATE] 3LE1684 Updated [DATE] Set Status…" at bounding box center [278, 141] width 157 height 551
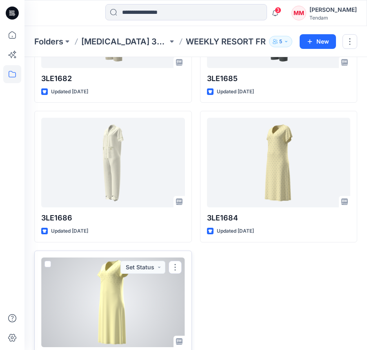
scroll to position [271, 0]
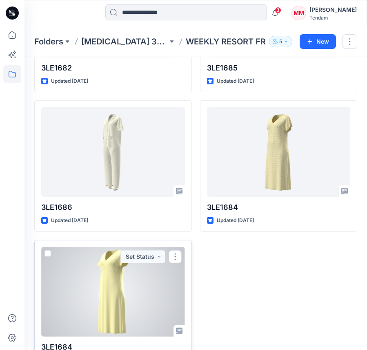
click at [105, 289] on div at bounding box center [113, 292] width 144 height 90
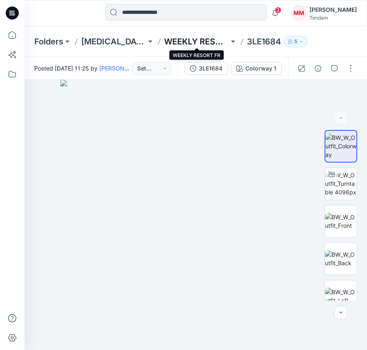
click at [193, 37] on p "WEEKLY RESORT FR" at bounding box center [196, 41] width 65 height 11
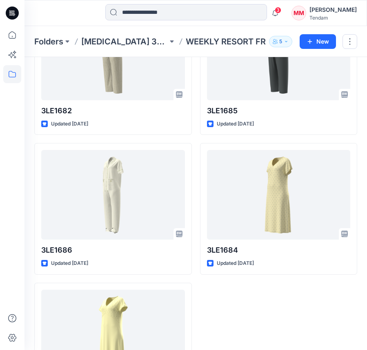
scroll to position [233, 0]
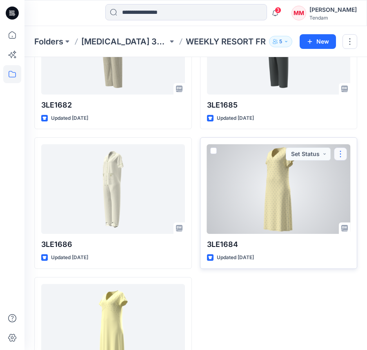
click at [342, 153] on button "button" at bounding box center [340, 154] width 13 height 13
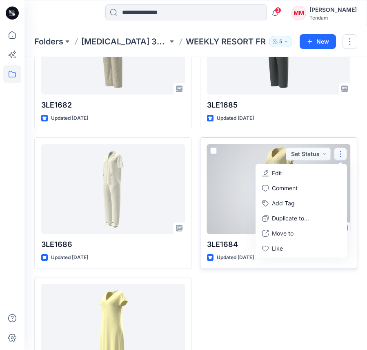
click at [301, 176] on button "Edit" at bounding box center [301, 173] width 88 height 15
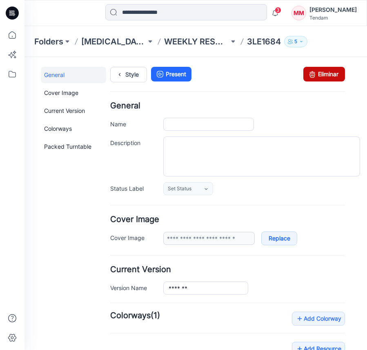
type input "*******"
type input "**********"
click at [321, 75] on link "Eliminar" at bounding box center [324, 74] width 42 height 15
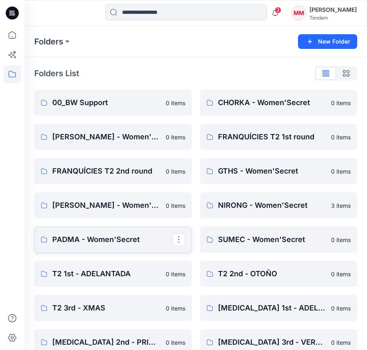
scroll to position [63, 0]
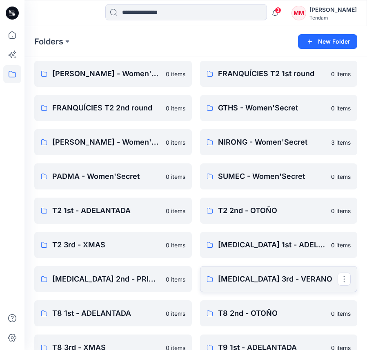
click at [292, 287] on link "[MEDICAL_DATA] 3rd - VERANO" at bounding box center [278, 279] width 157 height 26
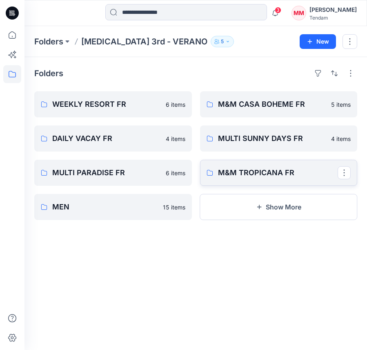
click at [254, 177] on p "M&M TROPICANA FR" at bounding box center [278, 172] width 120 height 11
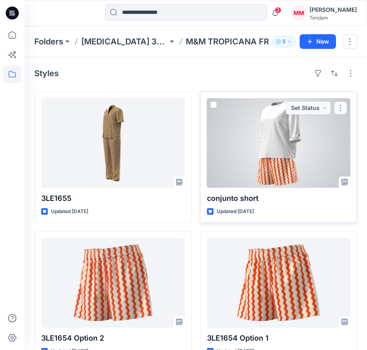
click at [345, 109] on button "button" at bounding box center [340, 108] width 13 height 13
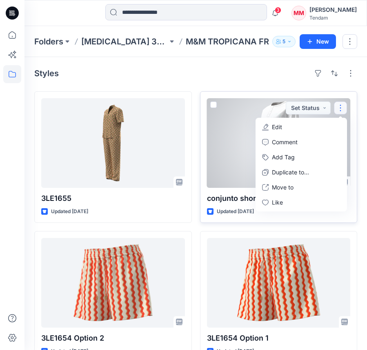
click at [316, 130] on button "Edit" at bounding box center [301, 127] width 88 height 15
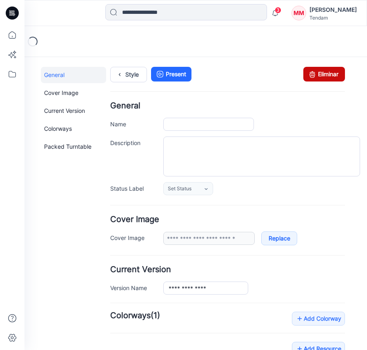
click at [329, 70] on link "Eliminar" at bounding box center [324, 74] width 42 height 15
click at [315, 73] on icon at bounding box center [311, 74] width 11 height 15
type input "**********"
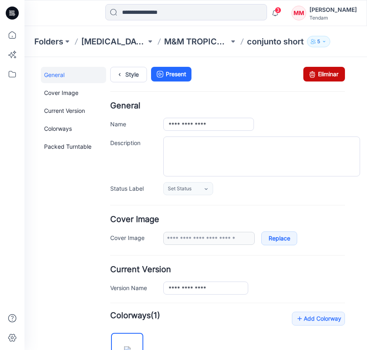
click at [308, 70] on icon at bounding box center [311, 74] width 11 height 15
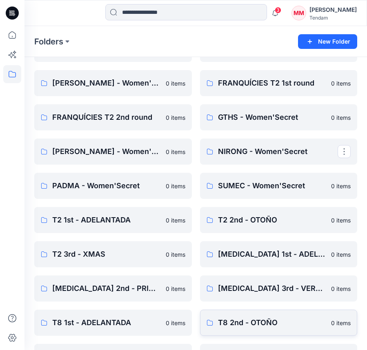
scroll to position [55, 0]
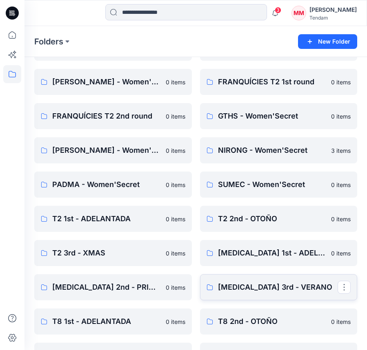
click at [264, 288] on p "[MEDICAL_DATA] 3rd - VERANO" at bounding box center [278, 287] width 120 height 11
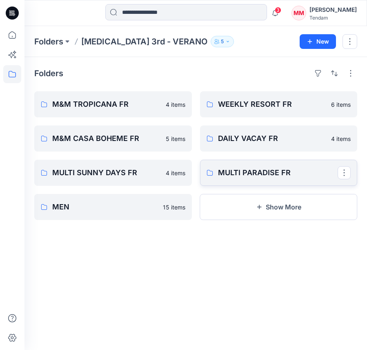
click at [235, 173] on p "MULTI PARADISE FR" at bounding box center [278, 172] width 120 height 11
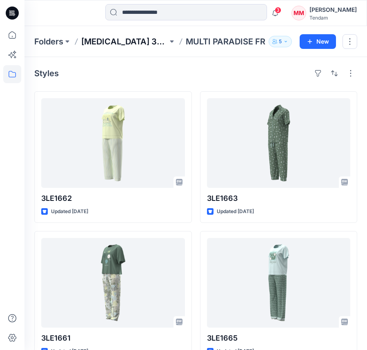
click at [128, 45] on p "[MEDICAL_DATA] 3rd - VERANO" at bounding box center [124, 41] width 86 height 11
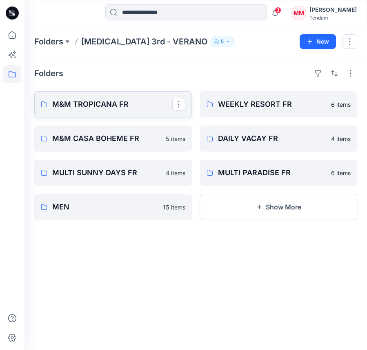
click at [110, 101] on p "M&M TROPICANA FR" at bounding box center [112, 104] width 120 height 11
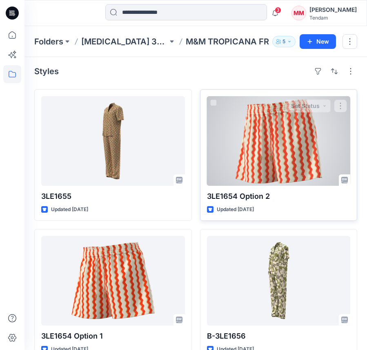
scroll to position [22, 0]
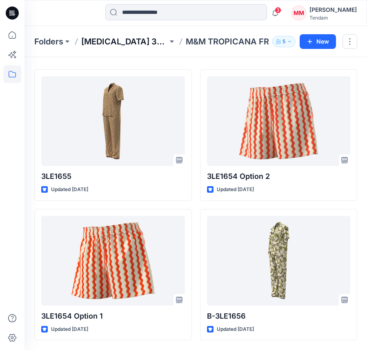
click at [131, 43] on p "[MEDICAL_DATA] 3rd - VERANO" at bounding box center [124, 41] width 86 height 11
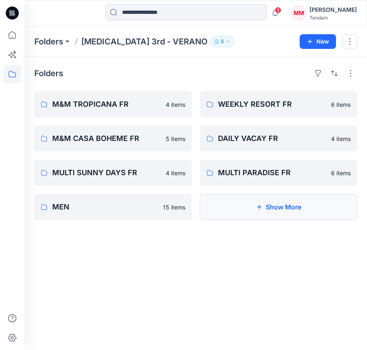
click at [242, 202] on button "Show More" at bounding box center [278, 207] width 157 height 26
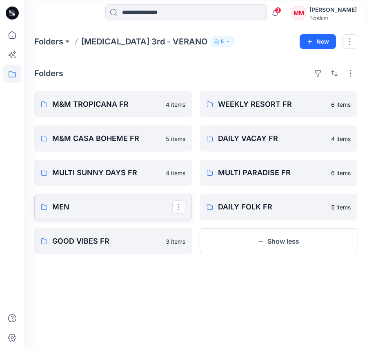
click at [150, 208] on p "MEN" at bounding box center [112, 207] width 120 height 11
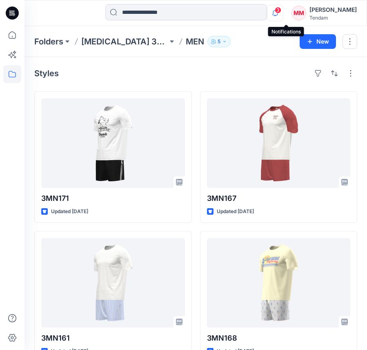
click at [283, 17] on icon "button" at bounding box center [275, 13] width 16 height 16
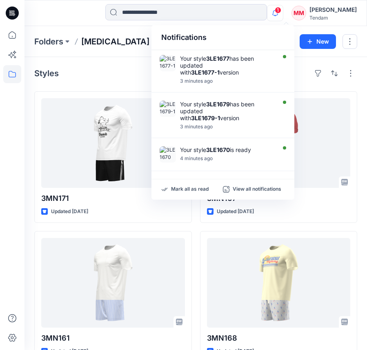
click at [101, 42] on p "T3 3rd - VERANO" at bounding box center [124, 41] width 86 height 11
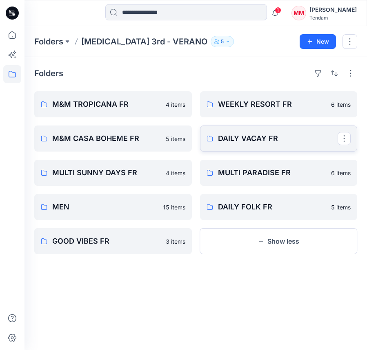
click at [243, 142] on p "DAILY VACAY FR" at bounding box center [278, 138] width 120 height 11
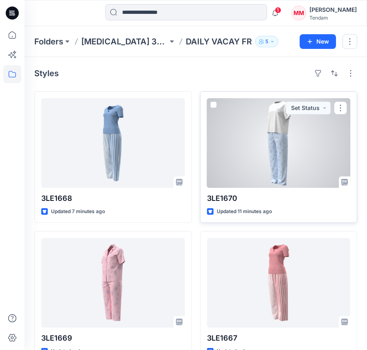
click at [273, 164] on div at bounding box center [279, 143] width 144 height 90
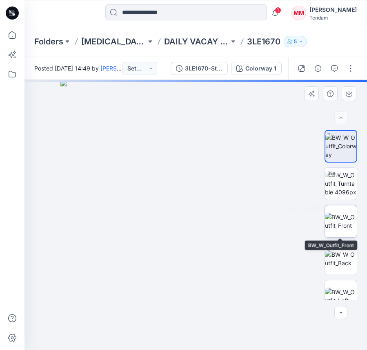
click at [348, 224] on img at bounding box center [341, 221] width 32 height 17
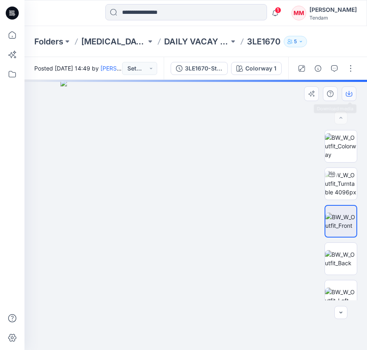
click at [348, 98] on button "button" at bounding box center [349, 93] width 15 height 15
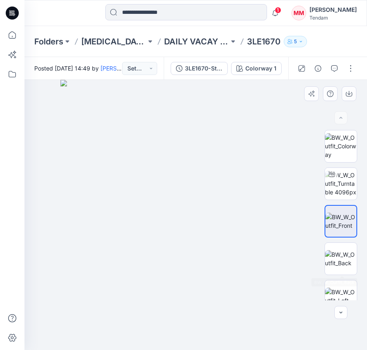
click at [320, 264] on div at bounding box center [341, 215] width 52 height 171
drag, startPoint x: 339, startPoint y: 253, endPoint x: 339, endPoint y: 239, distance: 14.7
click at [339, 253] on img at bounding box center [341, 259] width 32 height 17
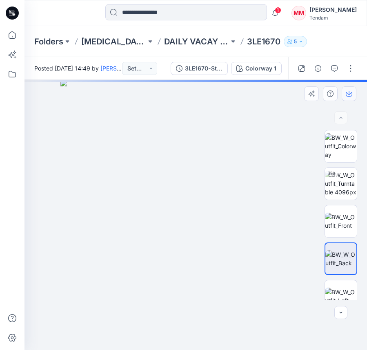
click at [344, 88] on button "button" at bounding box center [349, 93] width 15 height 15
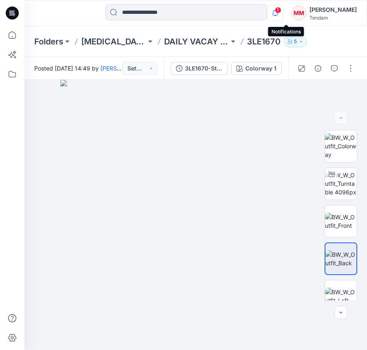
click at [283, 15] on icon "button" at bounding box center [275, 13] width 16 height 16
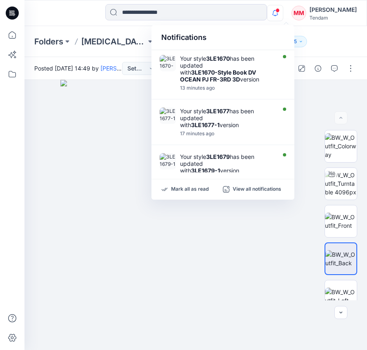
click at [335, 17] on div "Tendam" at bounding box center [332, 18] width 47 height 6
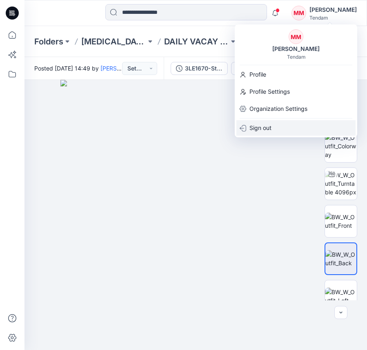
click at [281, 131] on div "Sign out" at bounding box center [295, 128] width 119 height 16
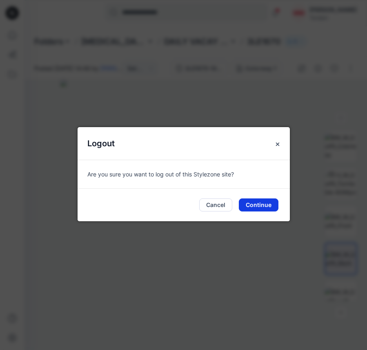
click at [257, 207] on button "Continue" at bounding box center [259, 205] width 40 height 13
